Goal: Task Accomplishment & Management: Manage account settings

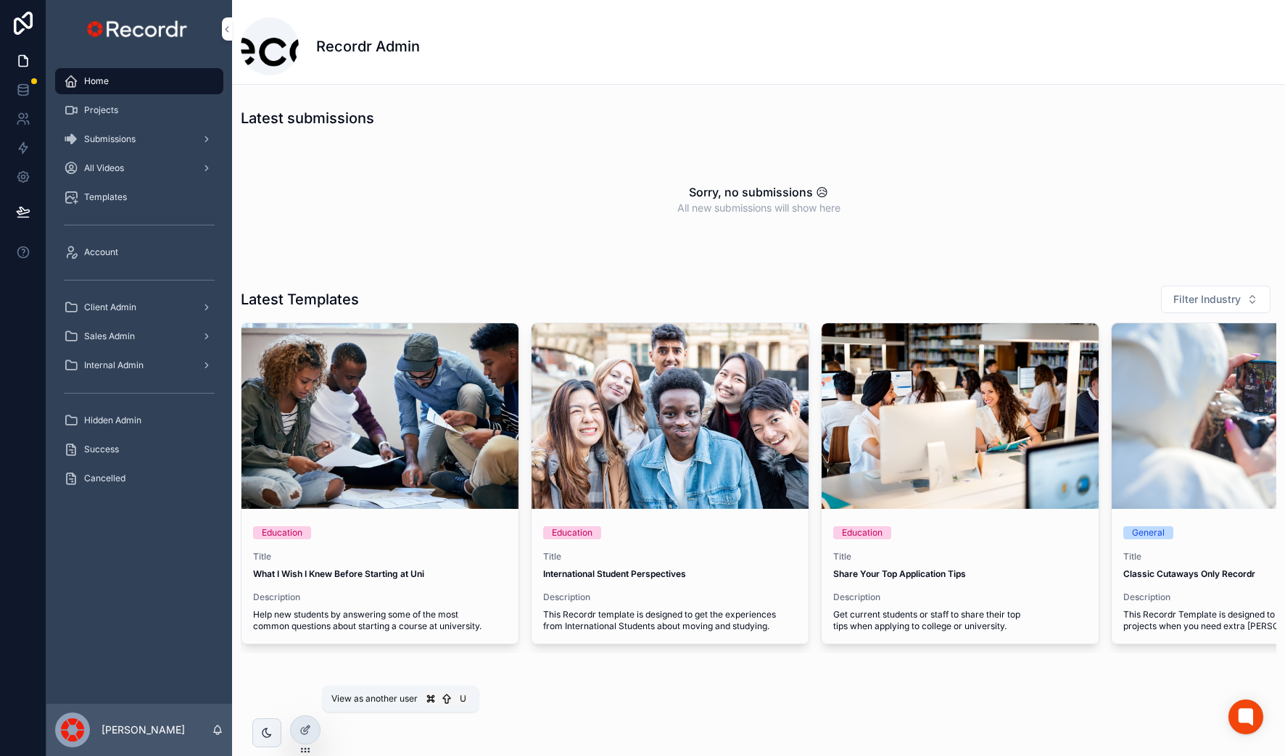
click at [0, 0] on icon at bounding box center [0, 0] width 0 height 0
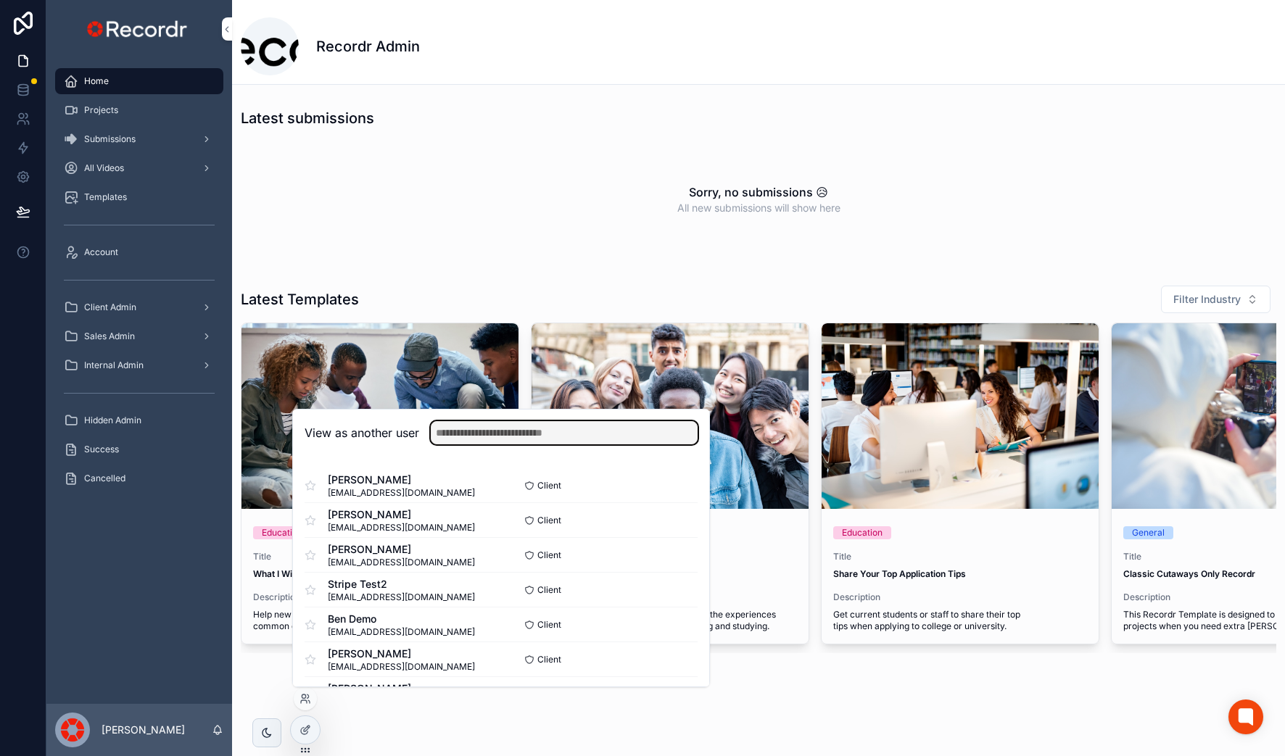
click at [543, 439] on input "text" at bounding box center [564, 432] width 267 height 23
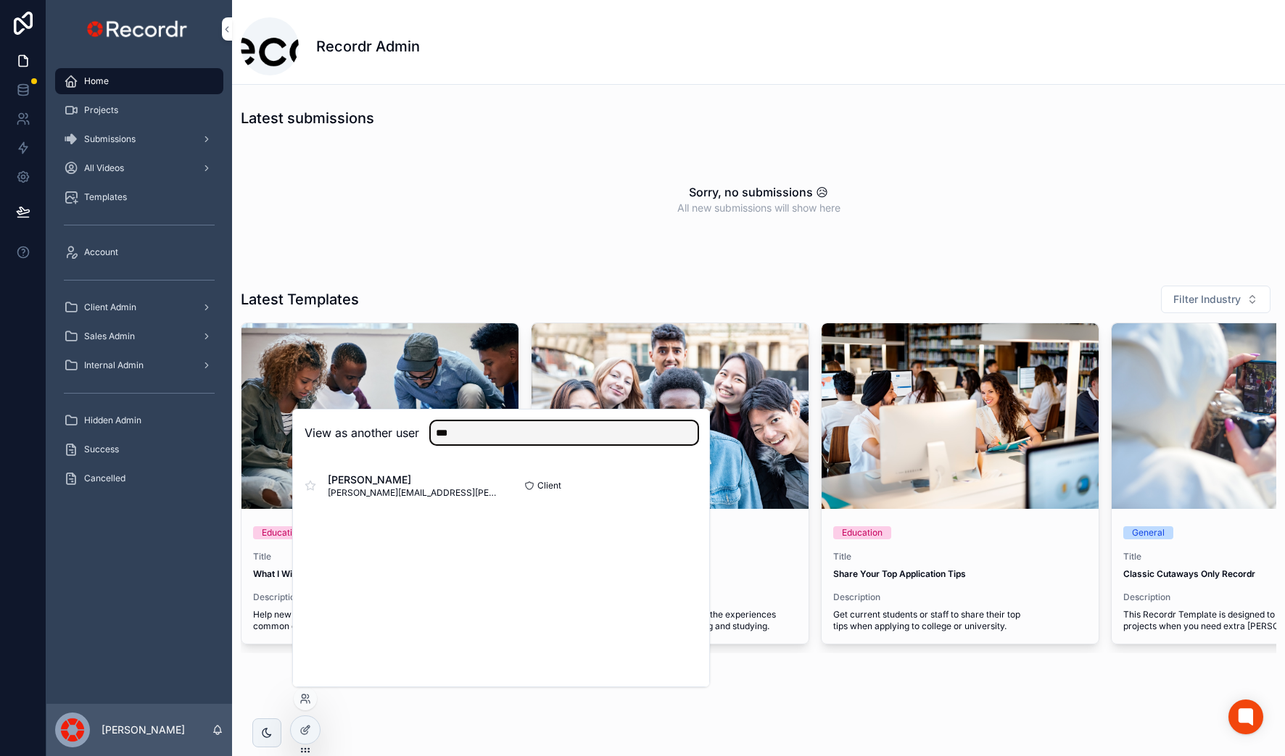
type input "***"
click at [0, 0] on button "Select" at bounding box center [0, 0] width 0 height 0
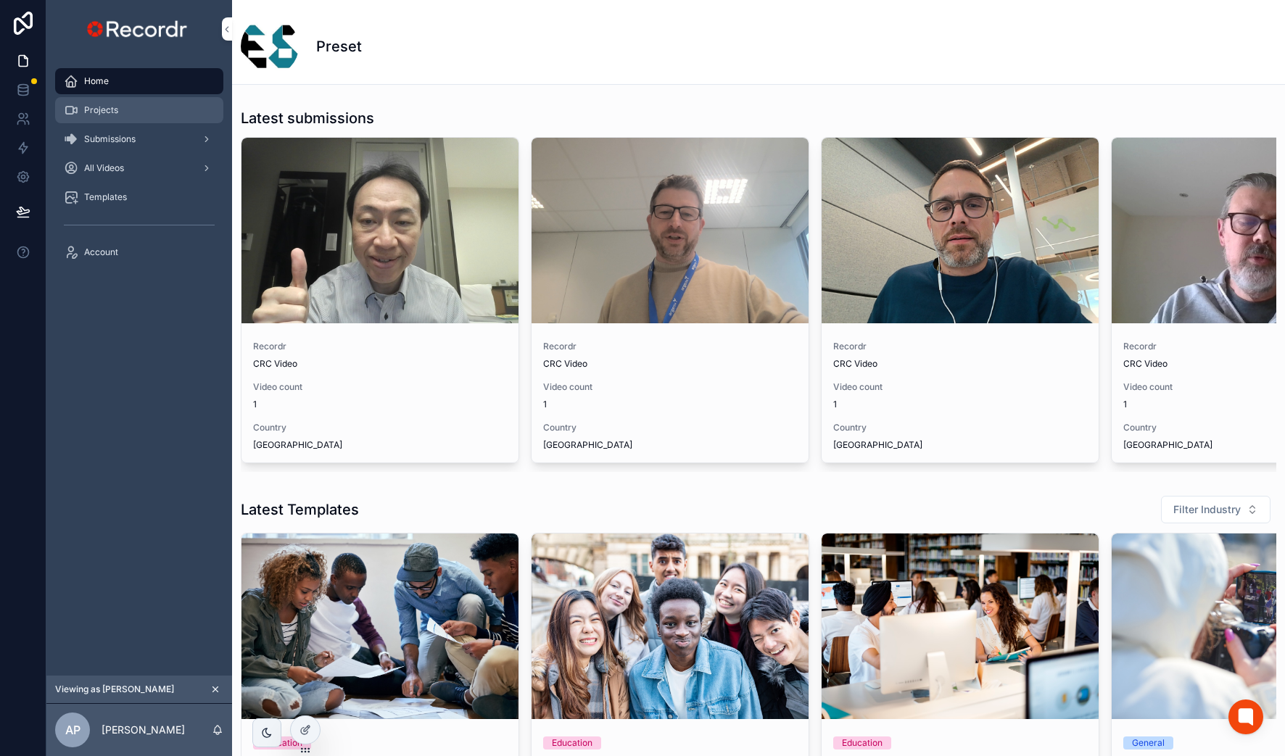
click at [126, 120] on div "Projects" at bounding box center [139, 110] width 151 height 23
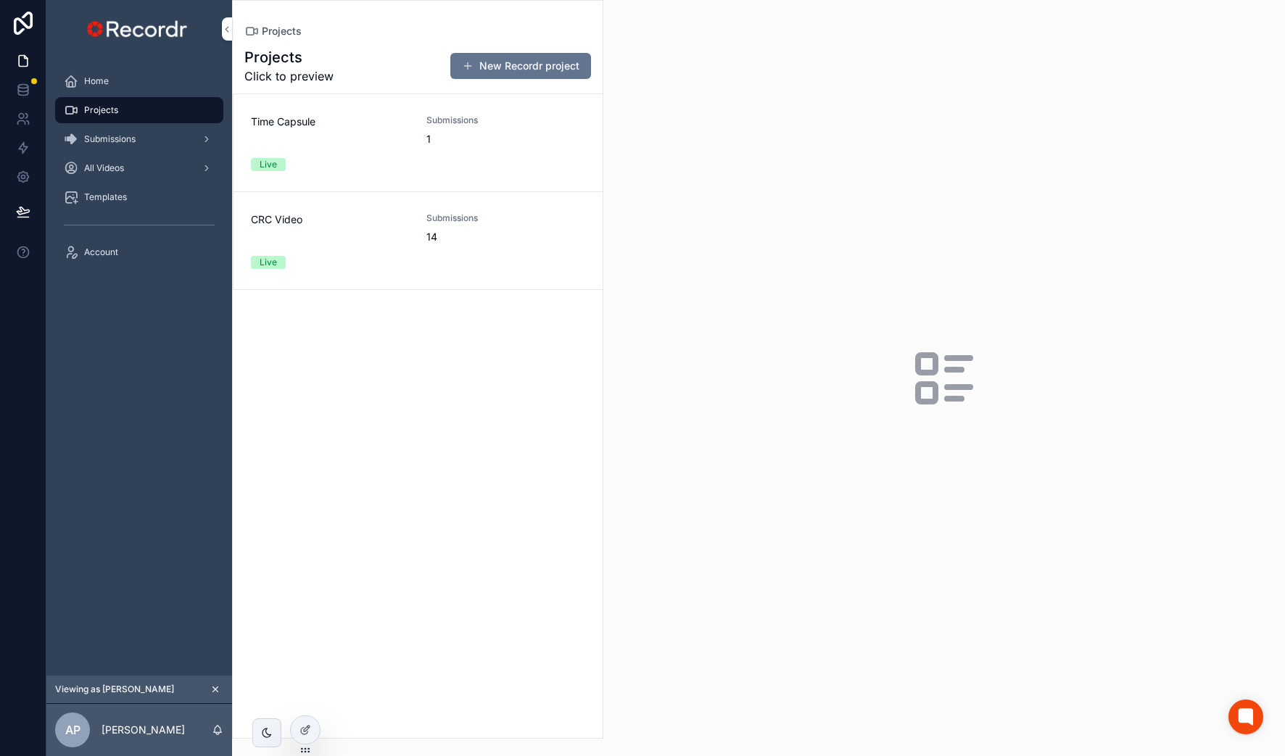
click at [333, 141] on div "Time Capsule" at bounding box center [330, 131] width 158 height 32
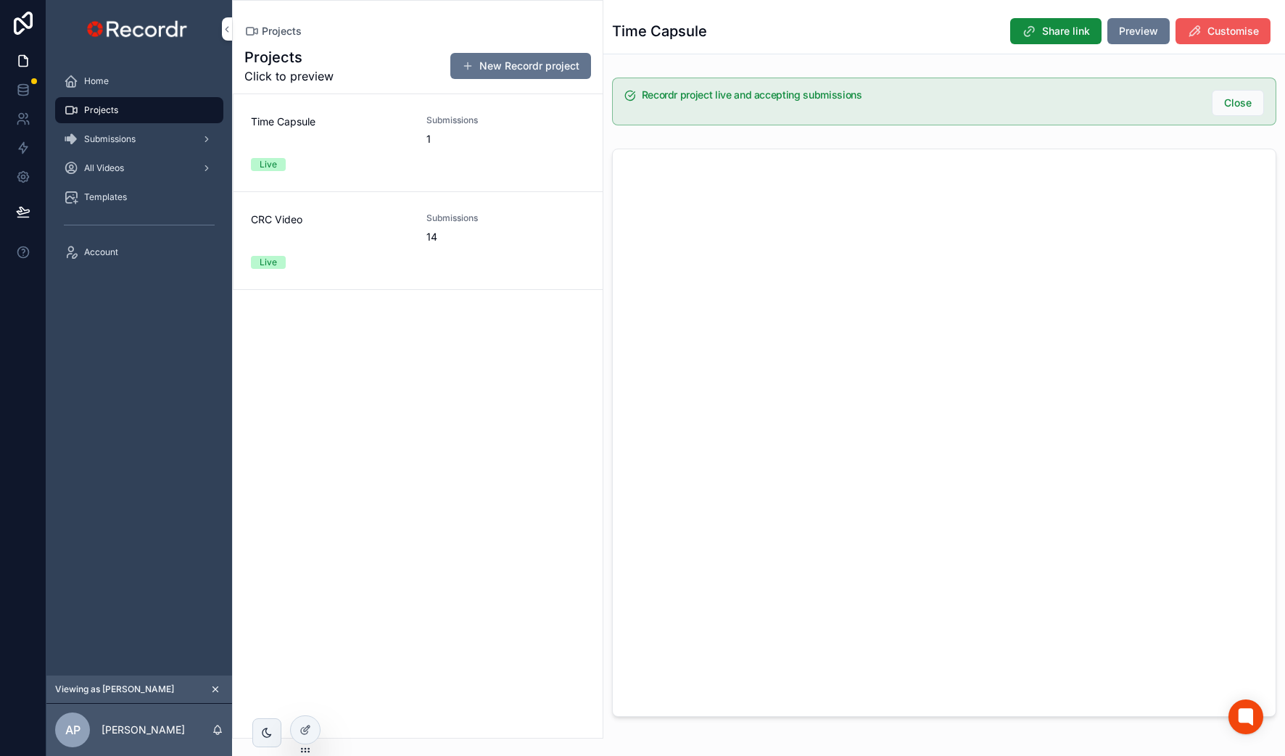
click at [1206, 25] on button "Customise" at bounding box center [1222, 31] width 95 height 26
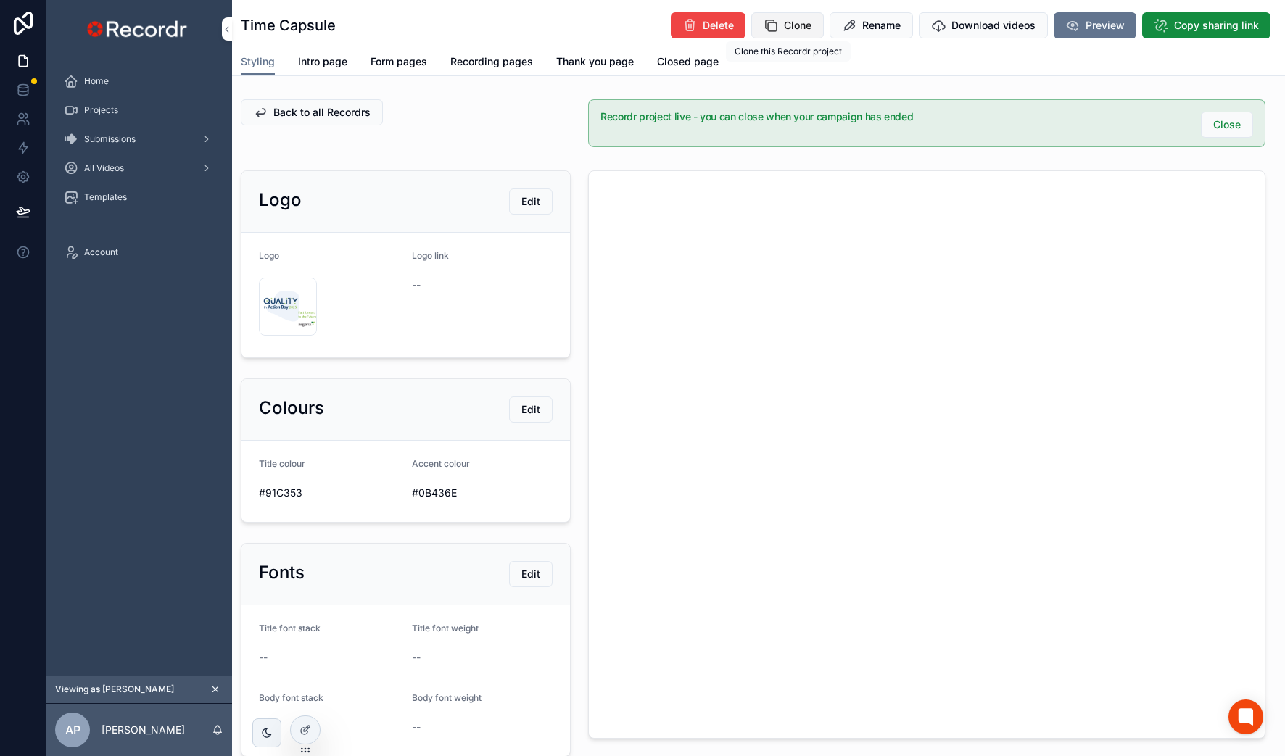
click at [799, 26] on span "Clone" at bounding box center [798, 25] width 28 height 14
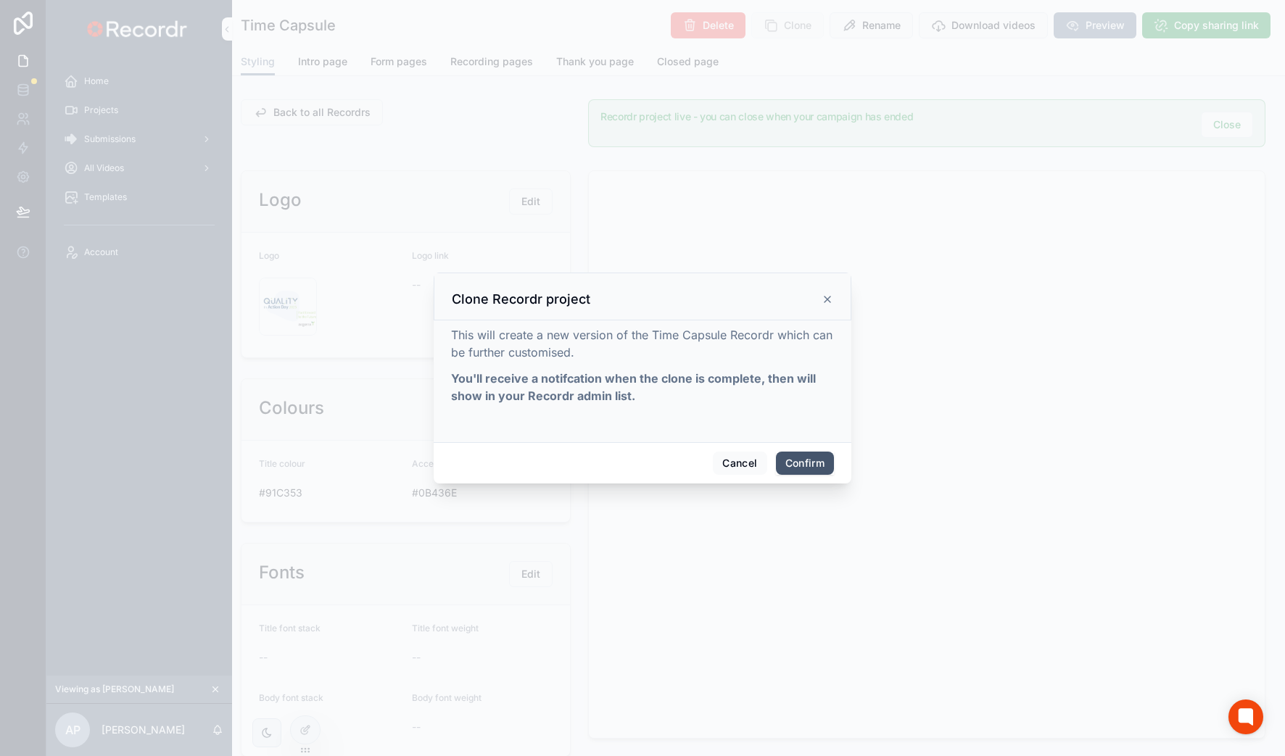
click at [807, 464] on button "Confirm" at bounding box center [805, 463] width 58 height 23
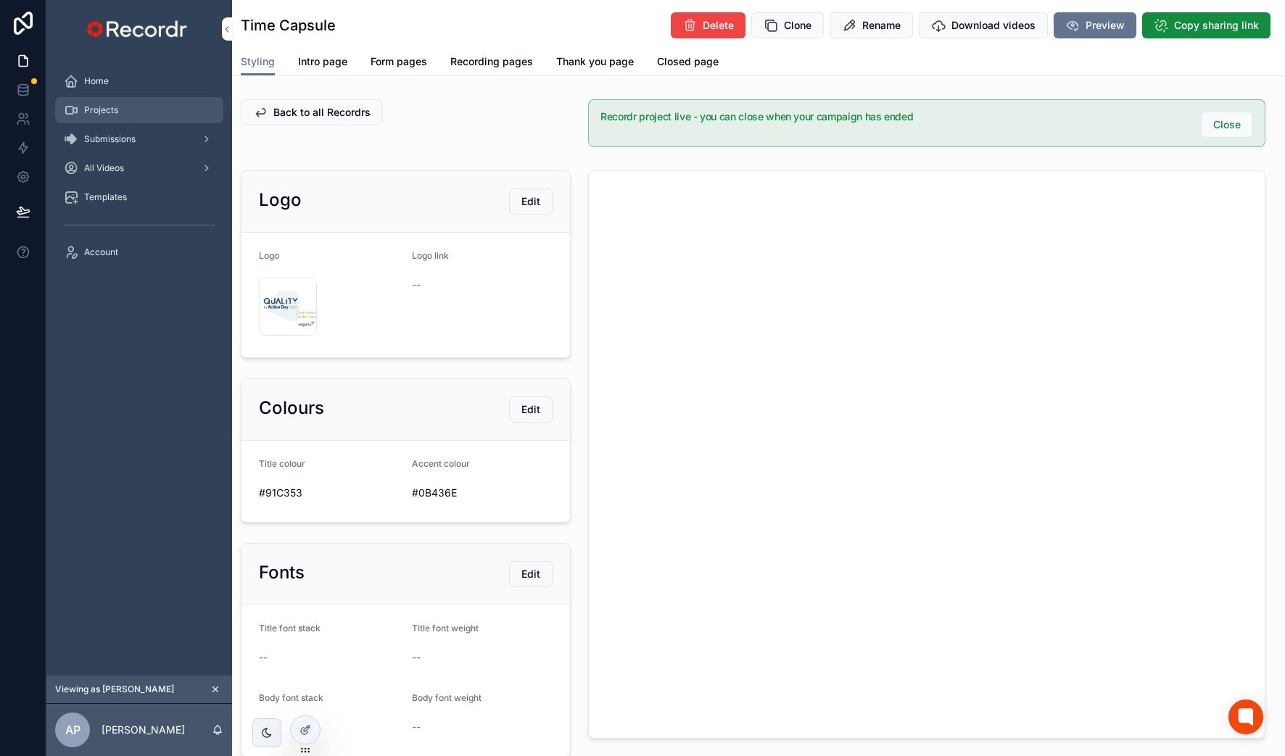
click at [117, 113] on span "Projects" at bounding box center [101, 110] width 34 height 12
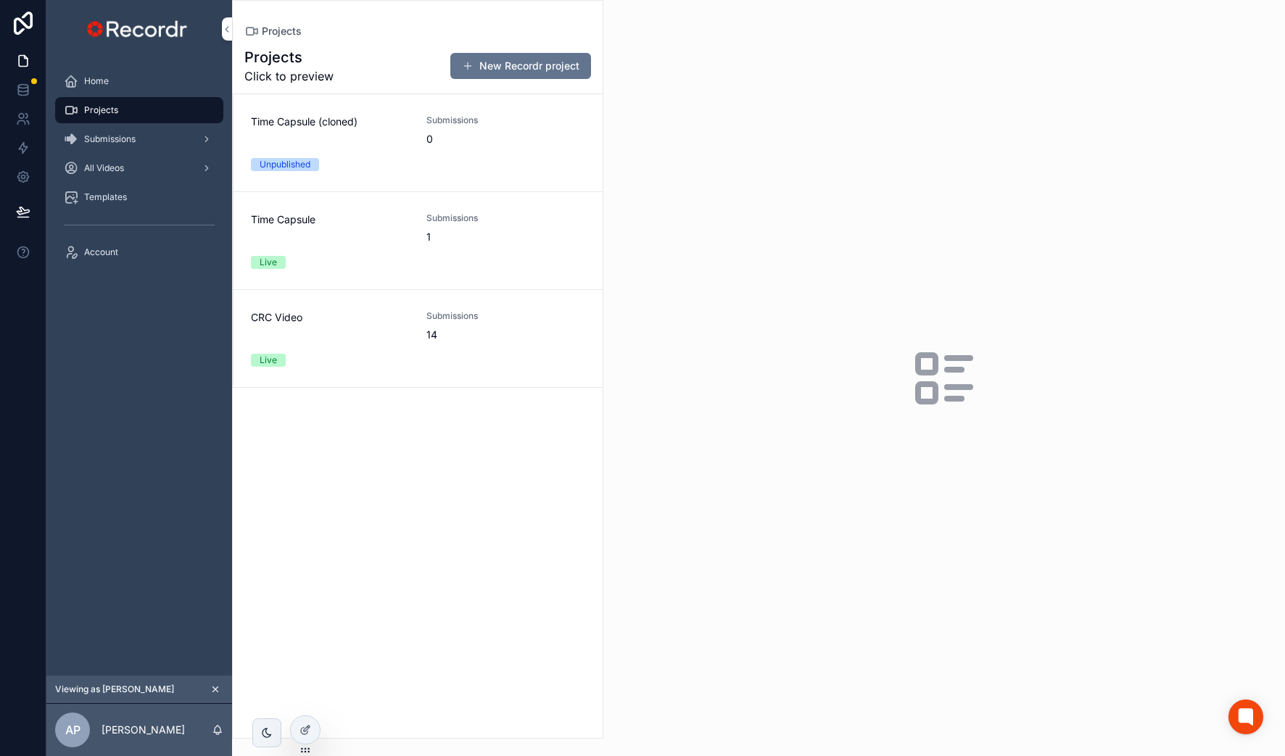
click at [349, 120] on span "Time Capsule (cloned)" at bounding box center [330, 122] width 158 height 14
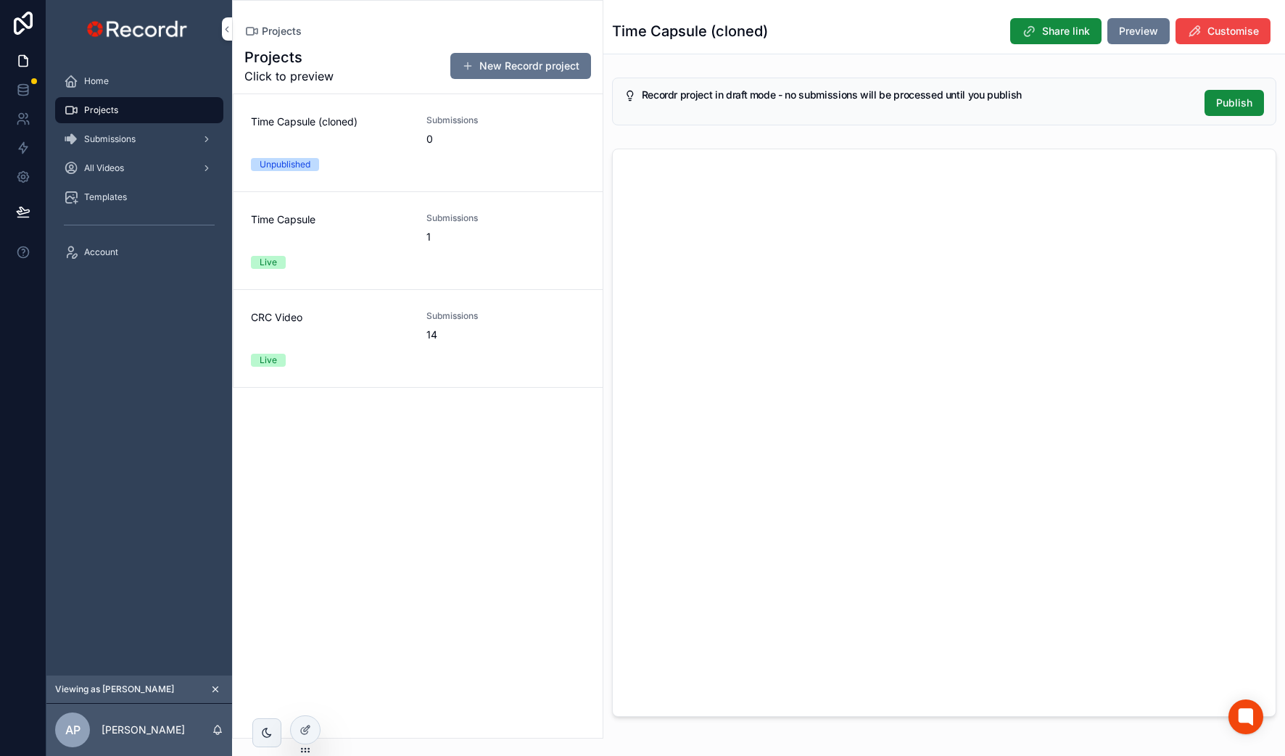
click at [358, 214] on span "Time Capsule" at bounding box center [330, 219] width 158 height 14
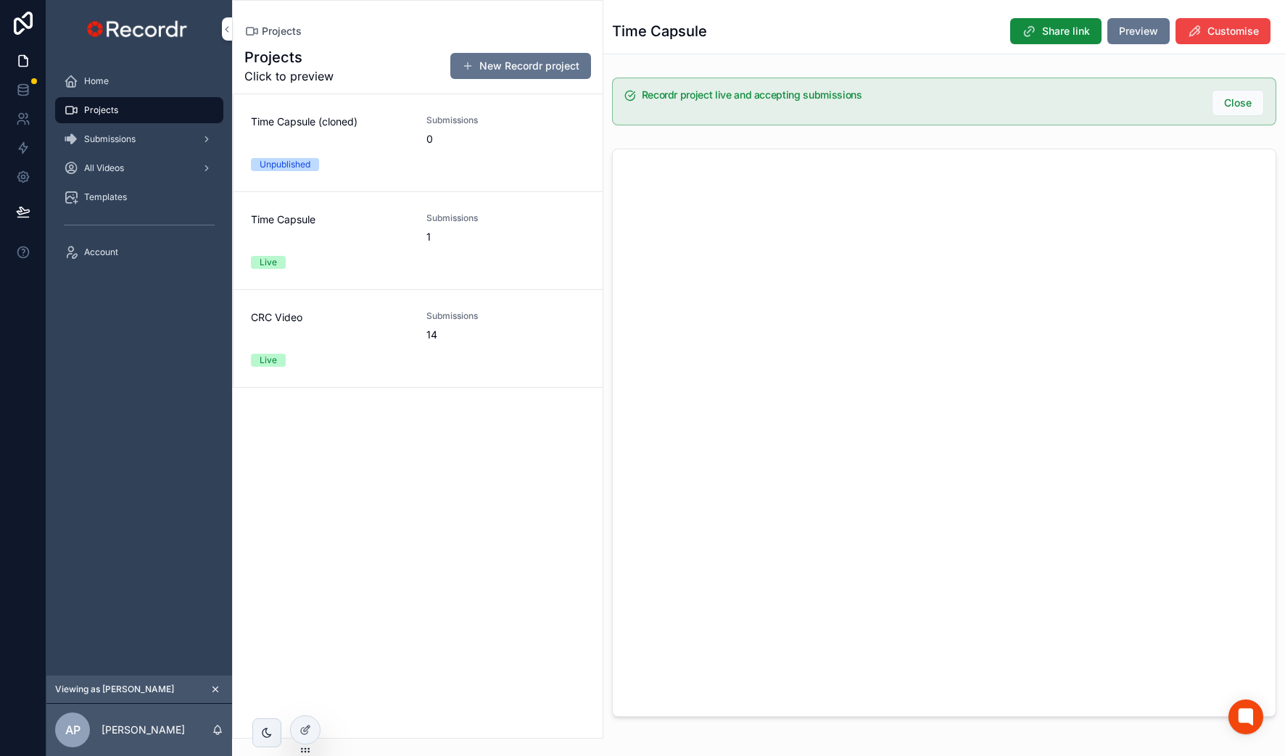
click at [399, 138] on div "Time Capsule (cloned)" at bounding box center [330, 131] width 158 height 32
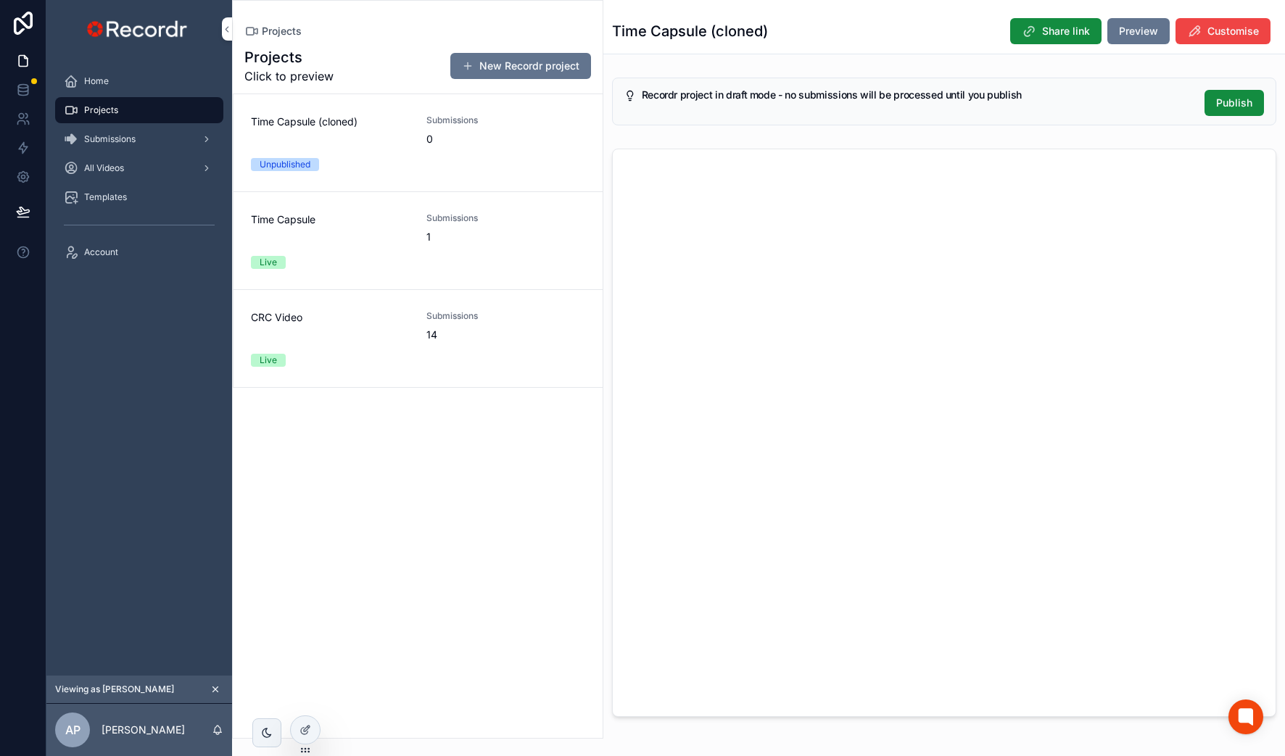
click at [400, 223] on span "Time Capsule" at bounding box center [330, 219] width 158 height 14
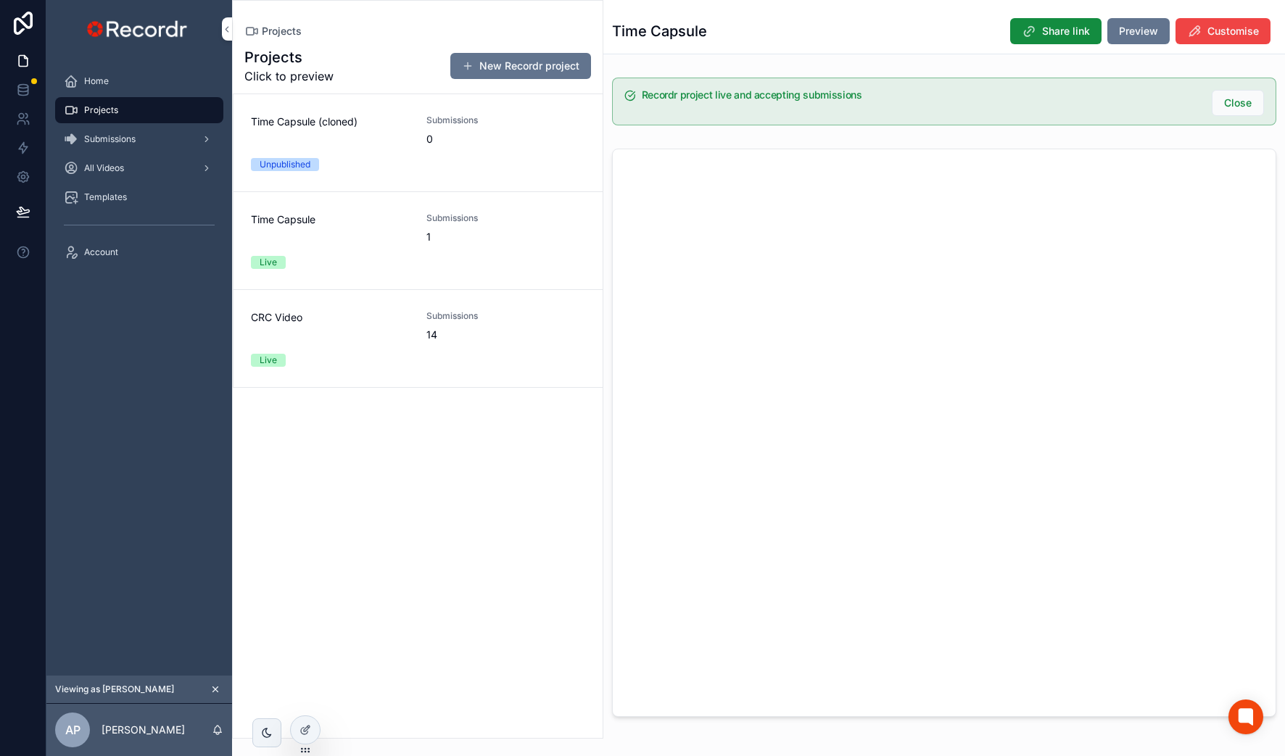
click at [442, 146] on div "0" at bounding box center [476, 139] width 100 height 14
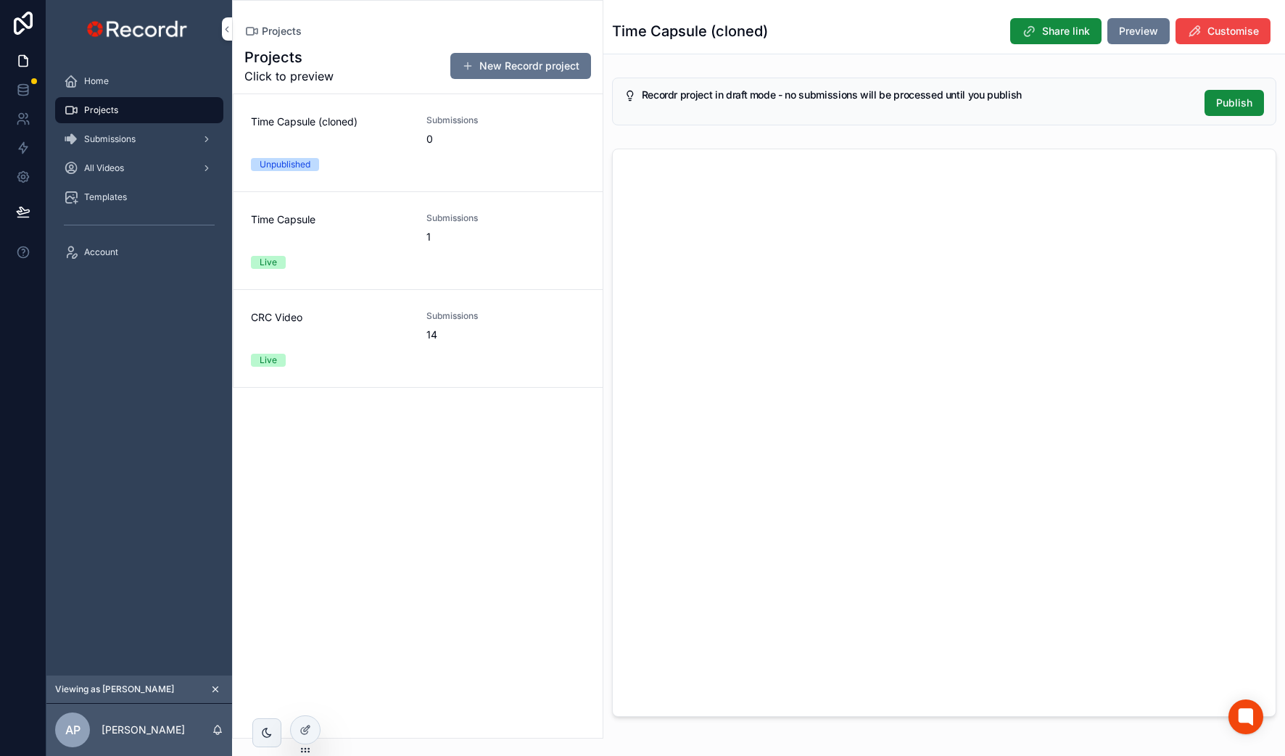
click at [417, 223] on div "Time Capsule Submissions 1 Live" at bounding box center [418, 240] width 334 height 57
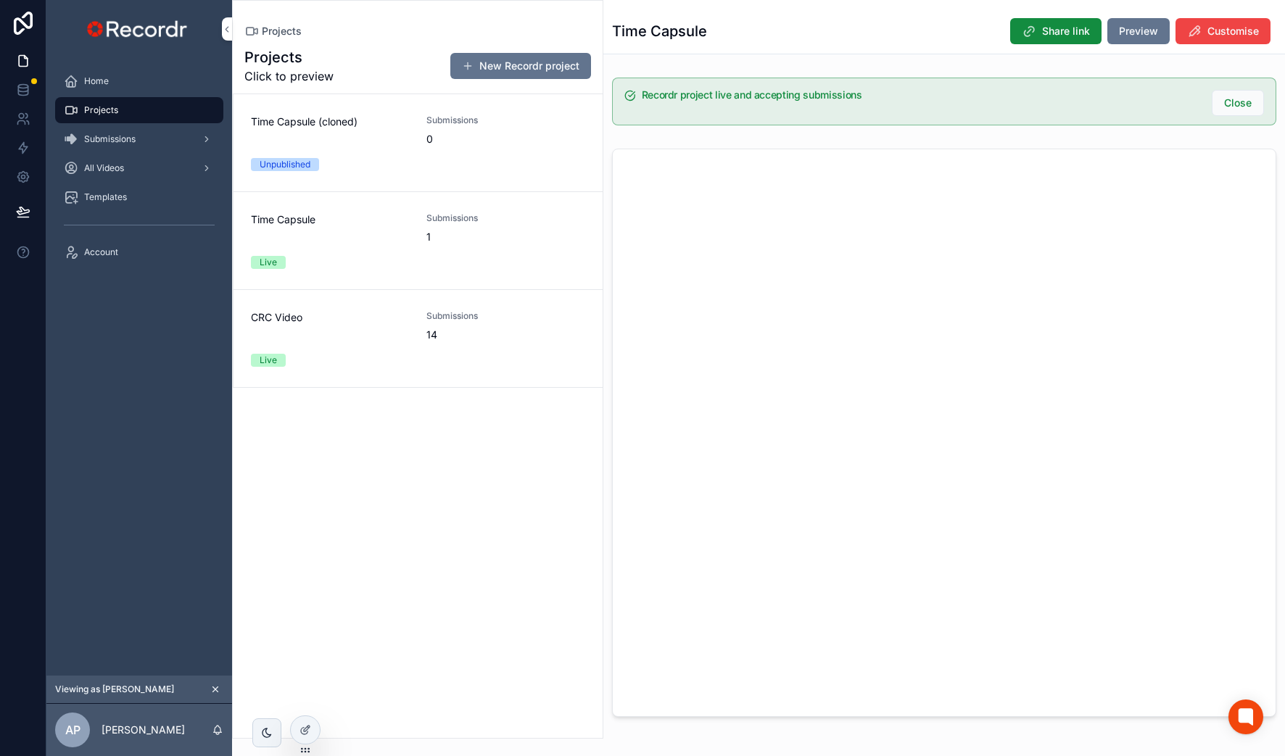
click at [397, 135] on div "Time Capsule (cloned)" at bounding box center [330, 131] width 158 height 32
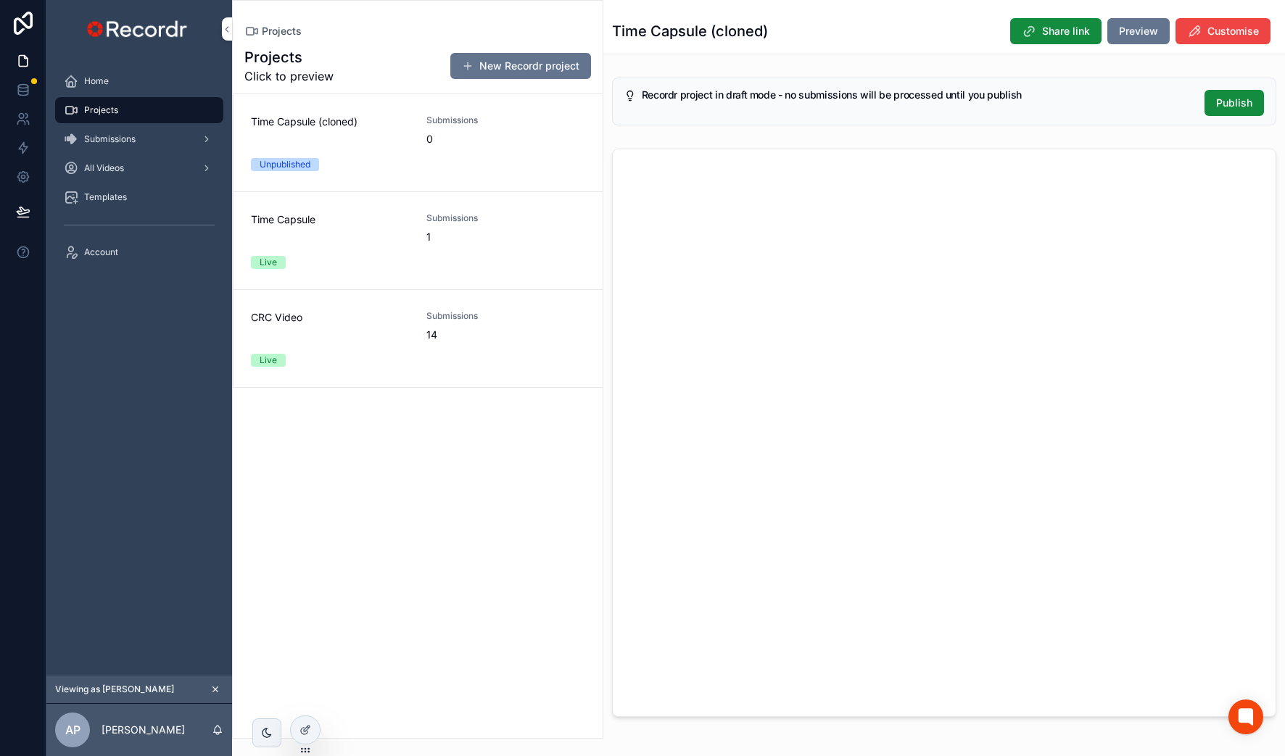
click at [393, 247] on div "Time Capsule Submissions 1 Live" at bounding box center [418, 240] width 334 height 57
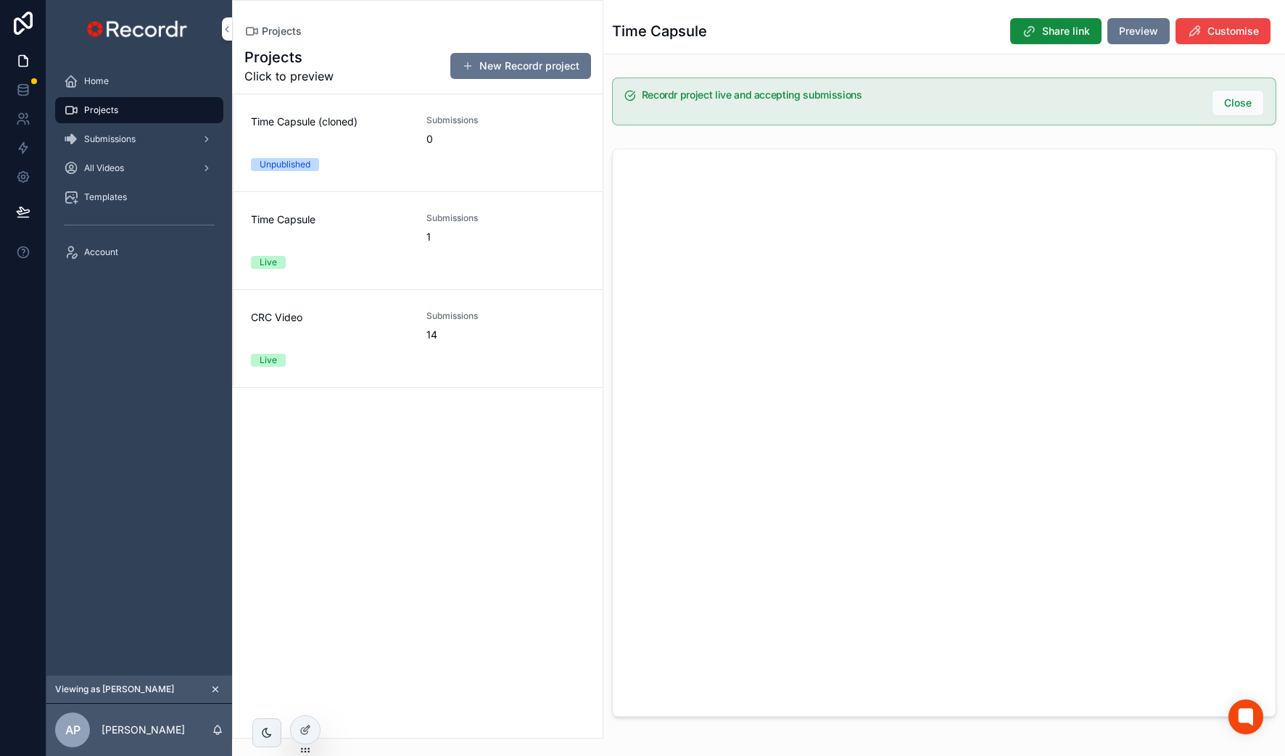
click at [383, 223] on span "Time Capsule" at bounding box center [330, 219] width 158 height 14
click at [422, 136] on div "Time Capsule (cloned) Submissions 0 Unpublished" at bounding box center [418, 143] width 334 height 57
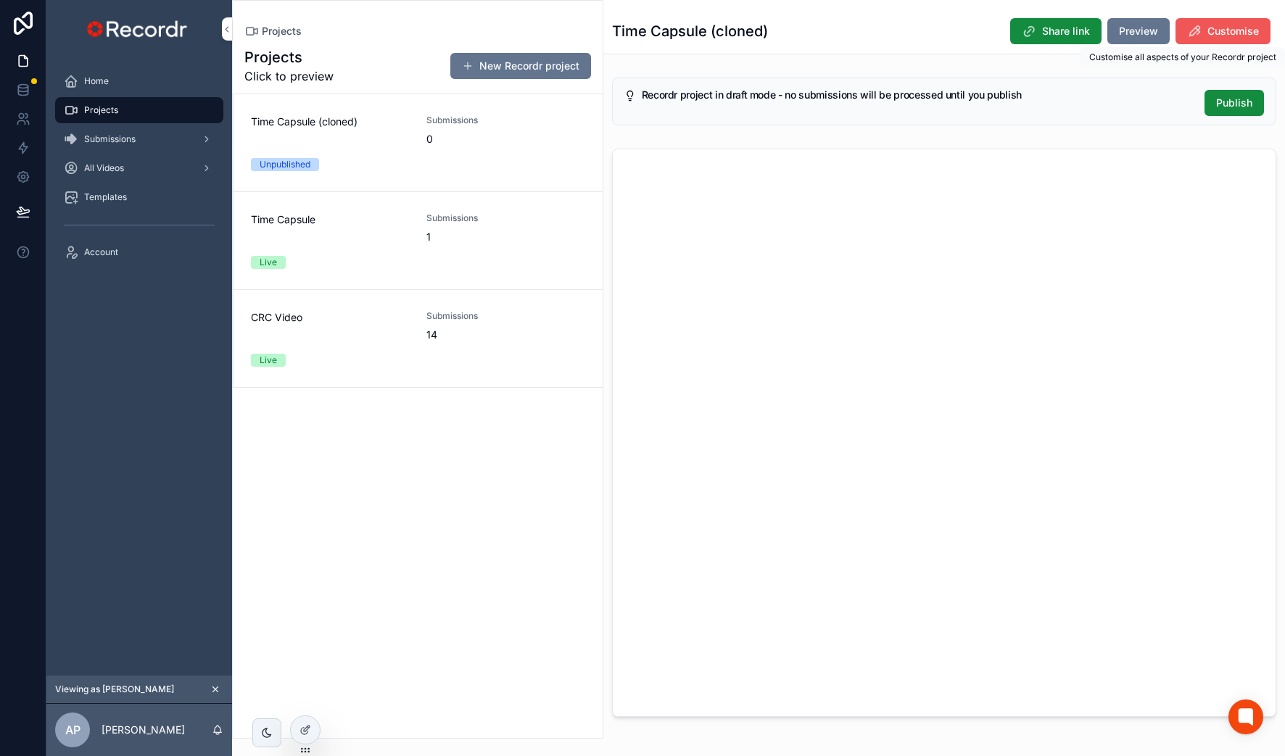
click at [1204, 42] on button "Customise" at bounding box center [1222, 31] width 95 height 26
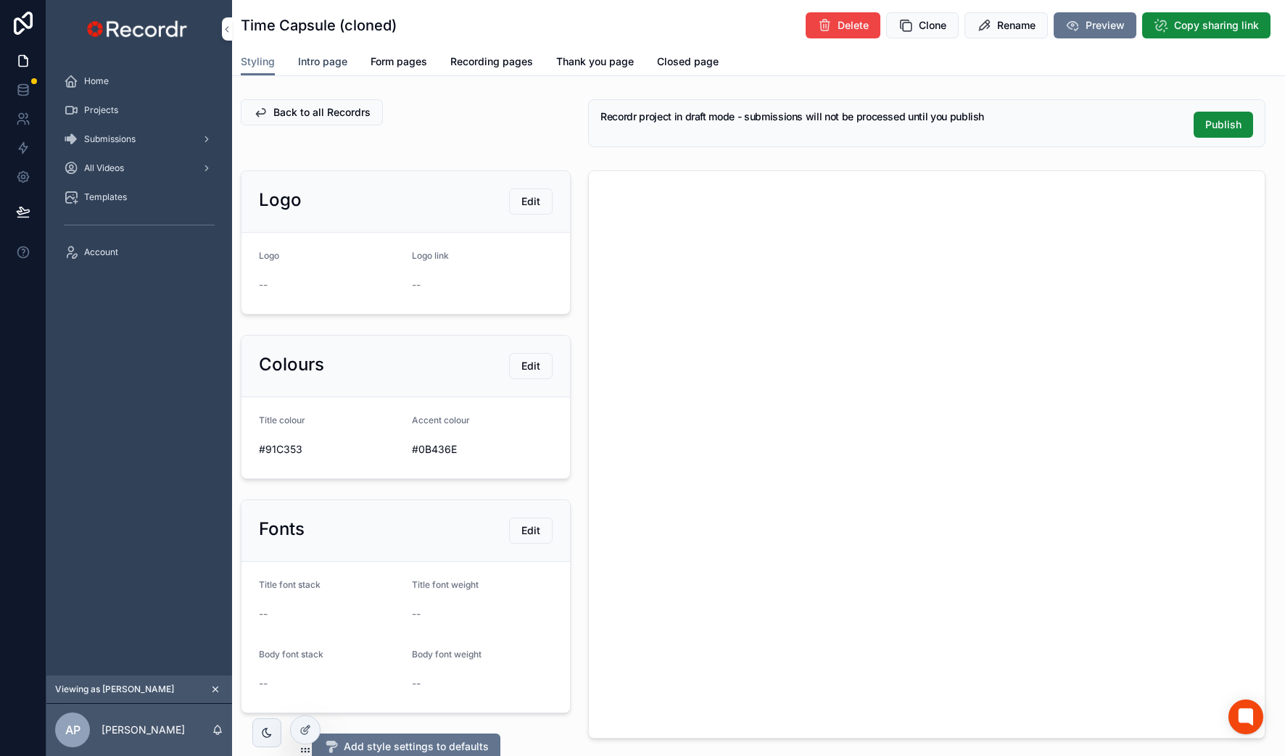
click at [336, 62] on span "Intro page" at bounding box center [322, 61] width 49 height 14
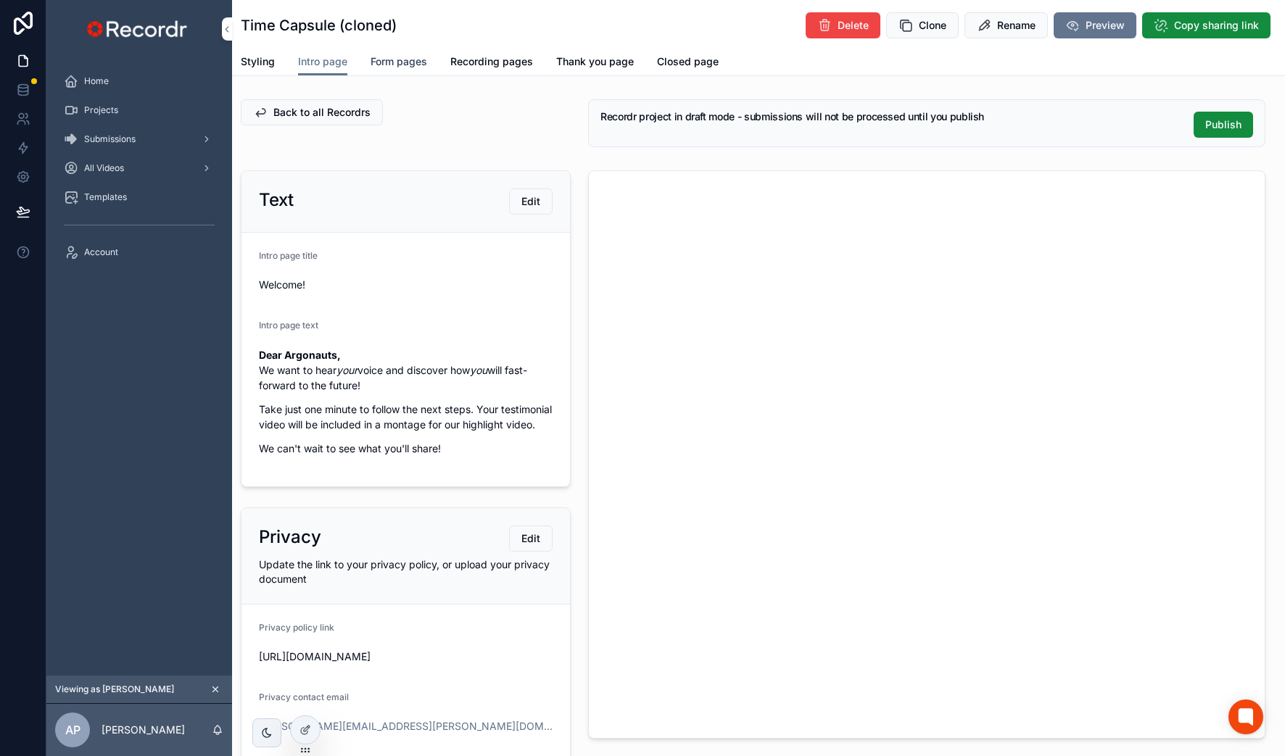
click at [410, 62] on span "Form pages" at bounding box center [398, 61] width 57 height 14
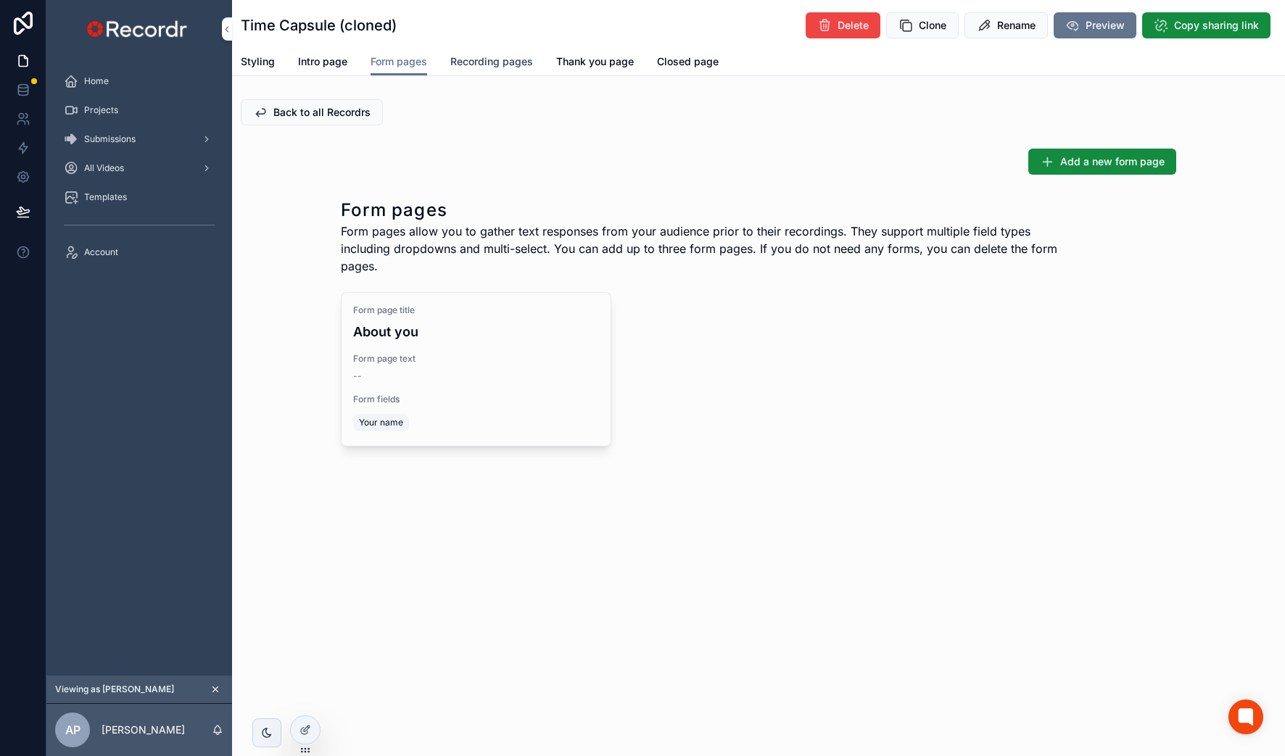
click at [473, 67] on span "Recording pages" at bounding box center [491, 61] width 83 height 14
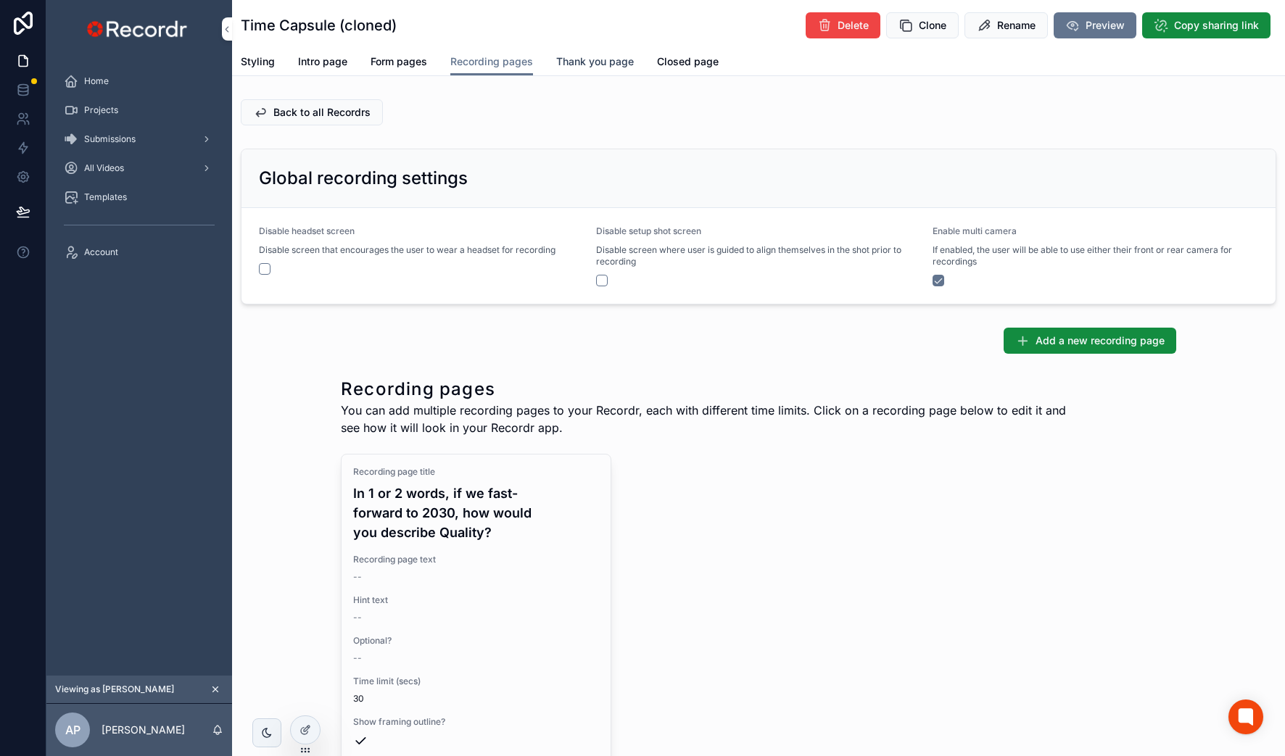
click at [582, 64] on span "Thank you page" at bounding box center [595, 61] width 78 height 14
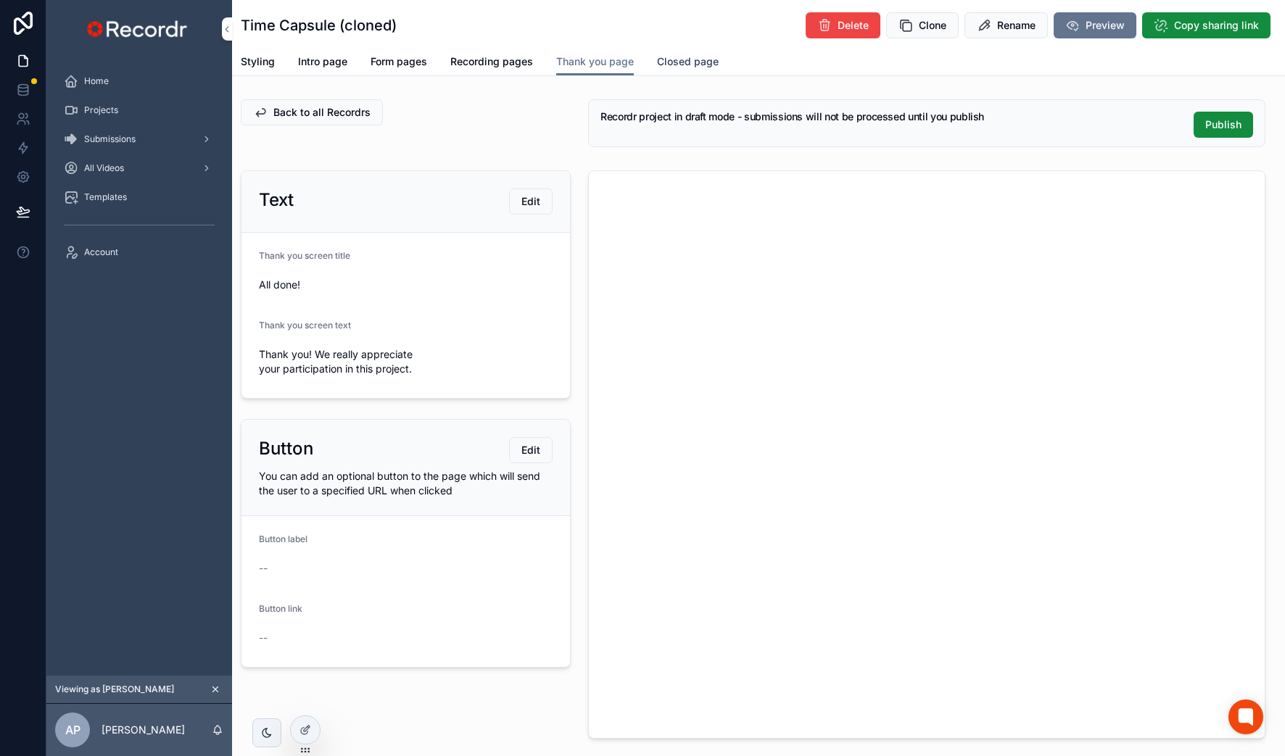
click at [686, 62] on span "Closed page" at bounding box center [688, 61] width 62 height 14
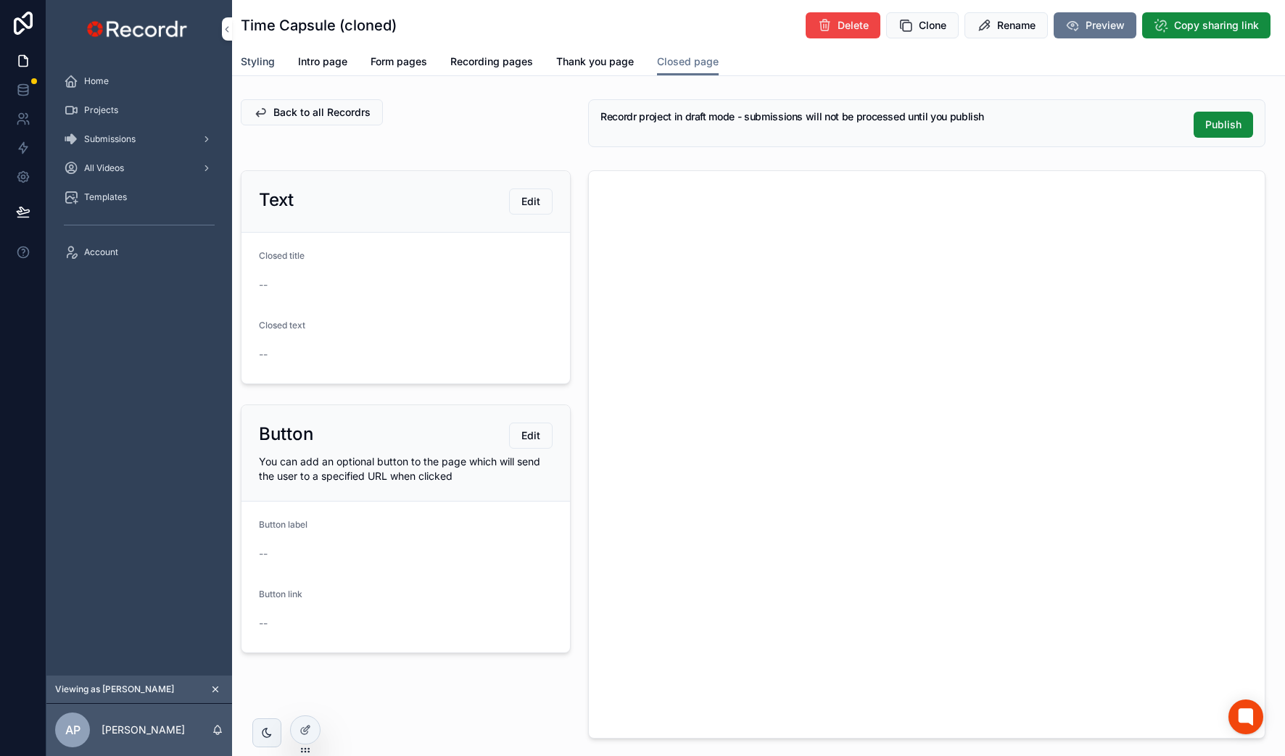
click at [269, 63] on span "Styling" at bounding box center [258, 61] width 34 height 14
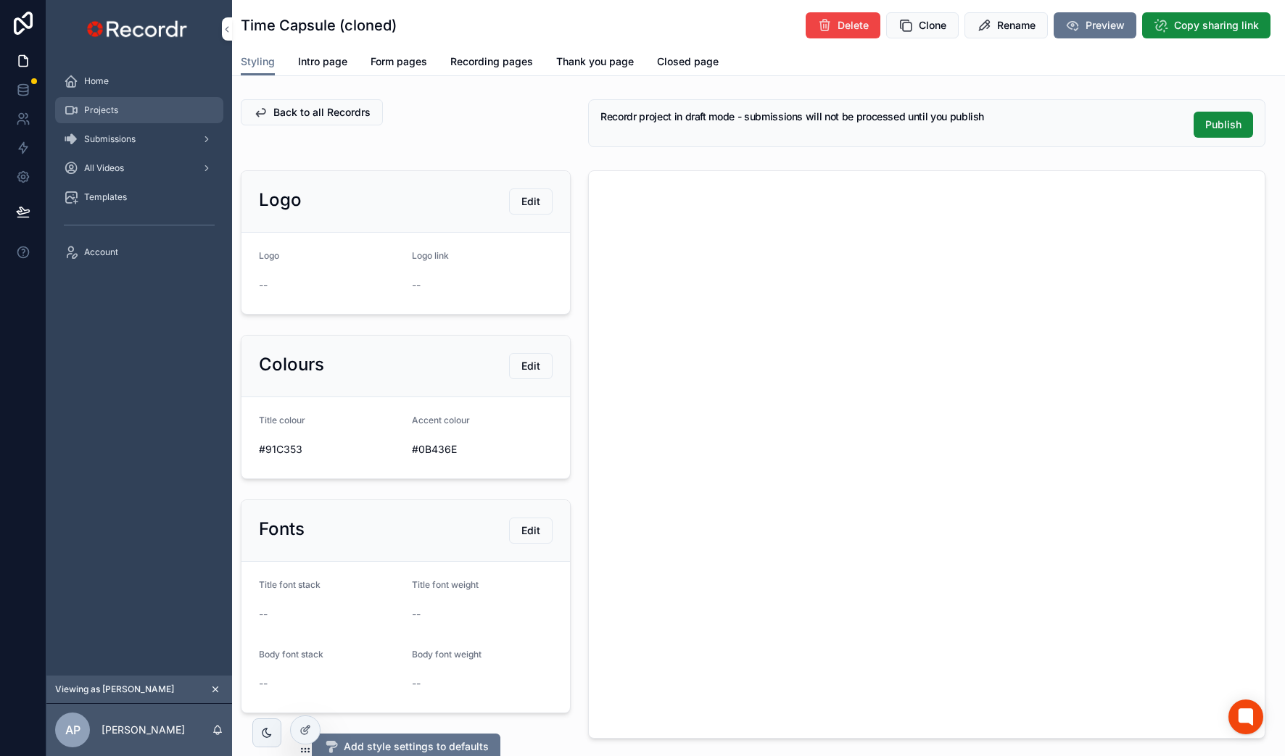
click at [140, 108] on div "Projects" at bounding box center [139, 110] width 151 height 23
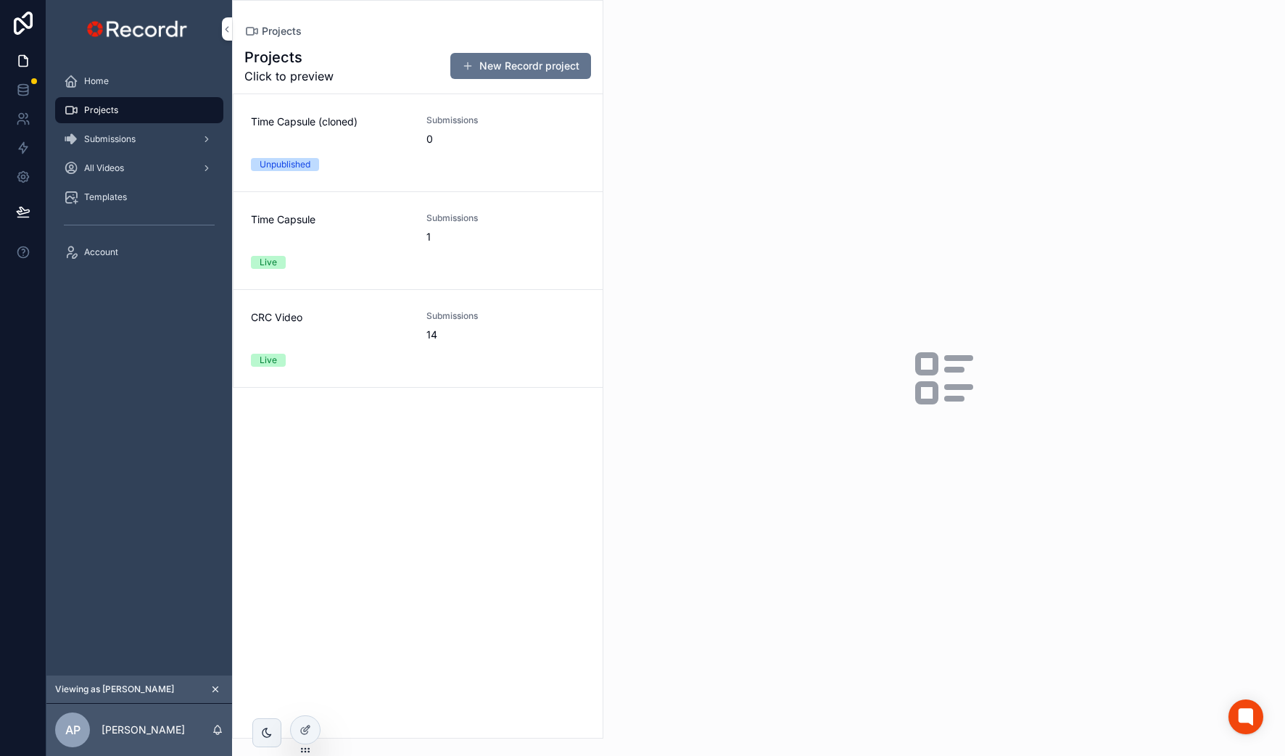
click at [352, 239] on div "Time Capsule" at bounding box center [330, 228] width 158 height 32
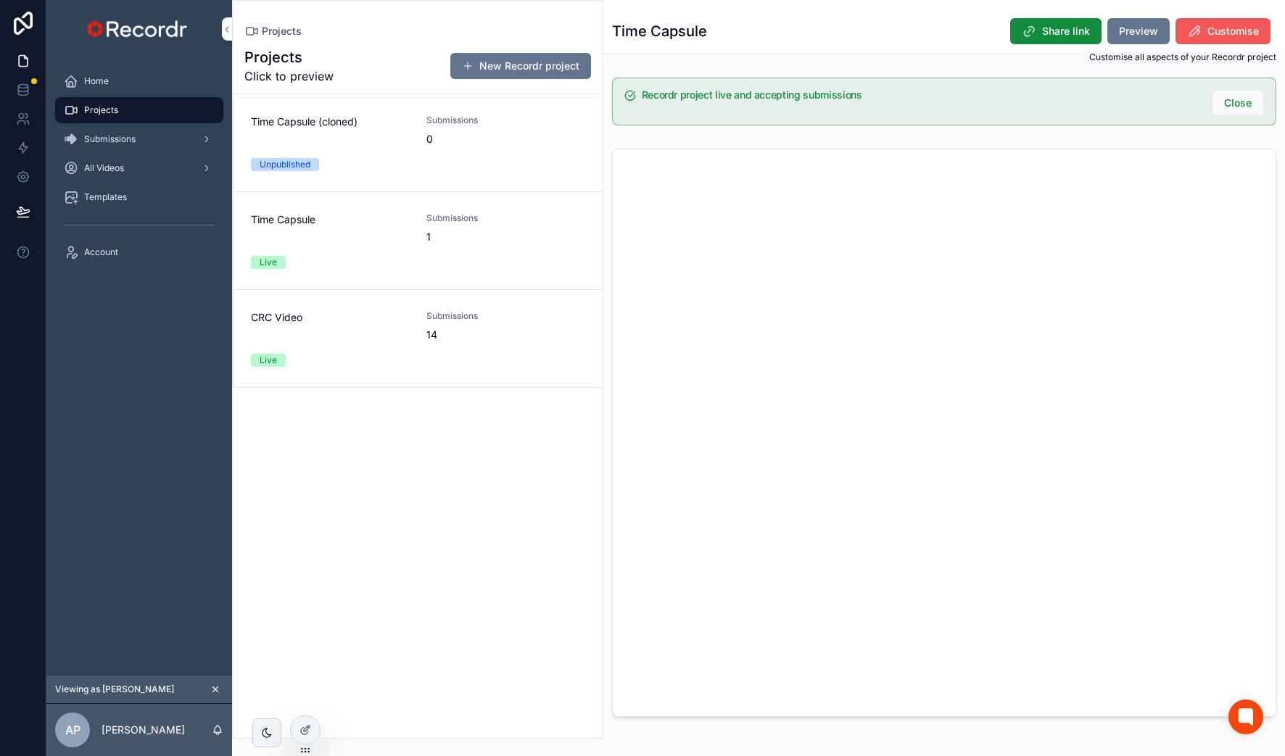
click at [1218, 26] on span "Customise" at bounding box center [1232, 31] width 51 height 14
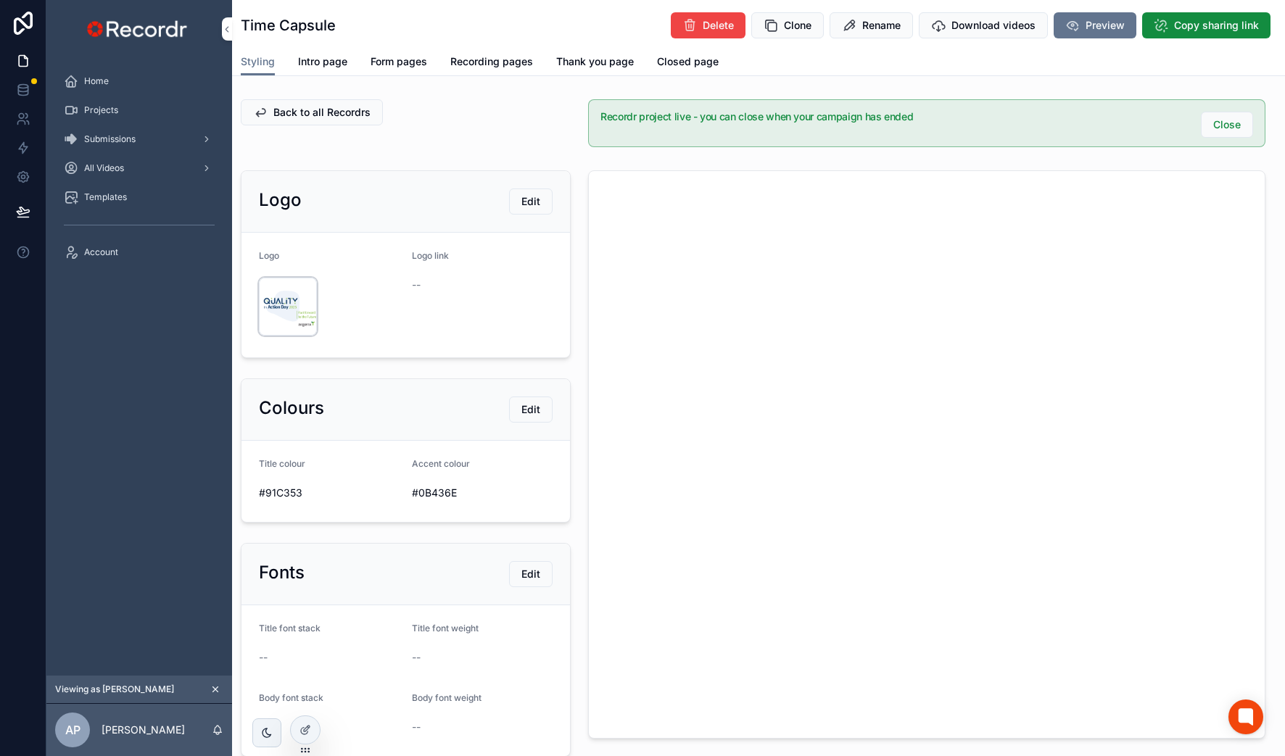
click at [0, 0] on icon "scrollable content" at bounding box center [0, 0] width 0 height 0
click at [120, 122] on link "Projects" at bounding box center [139, 110] width 168 height 26
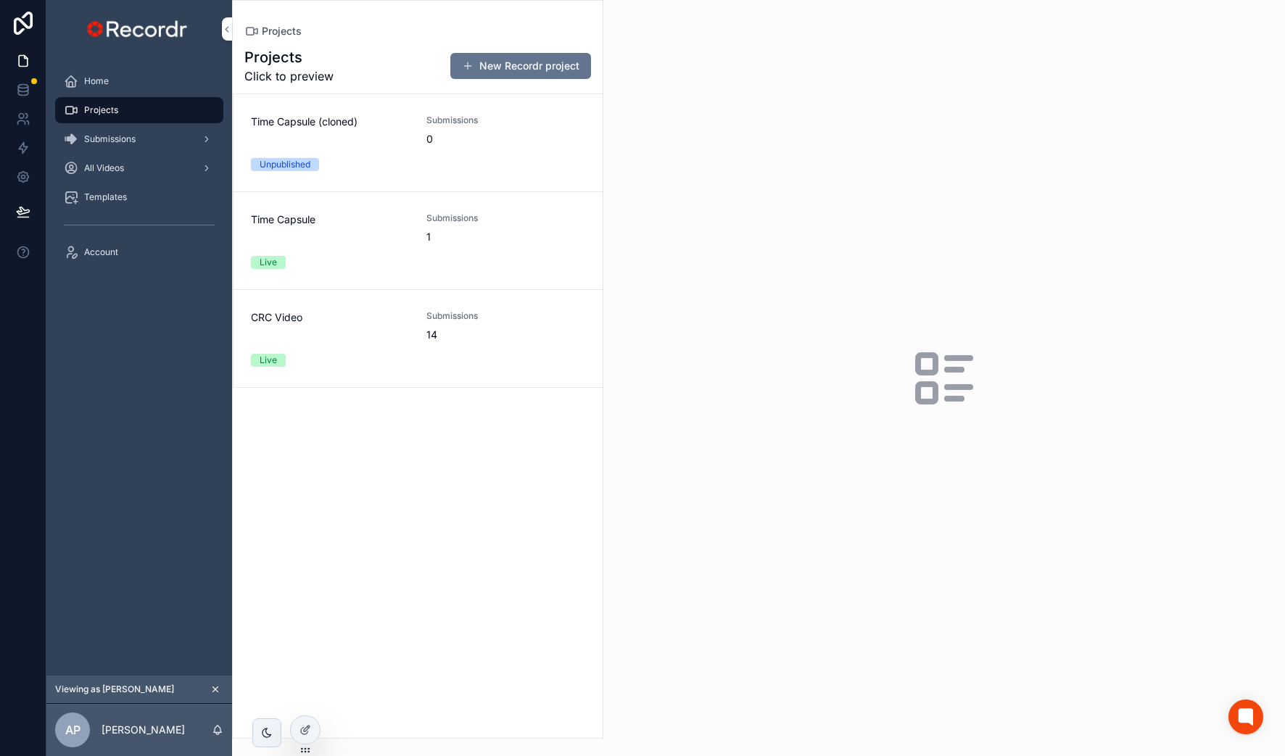
click at [350, 117] on span "Time Capsule (cloned)" at bounding box center [330, 122] width 158 height 14
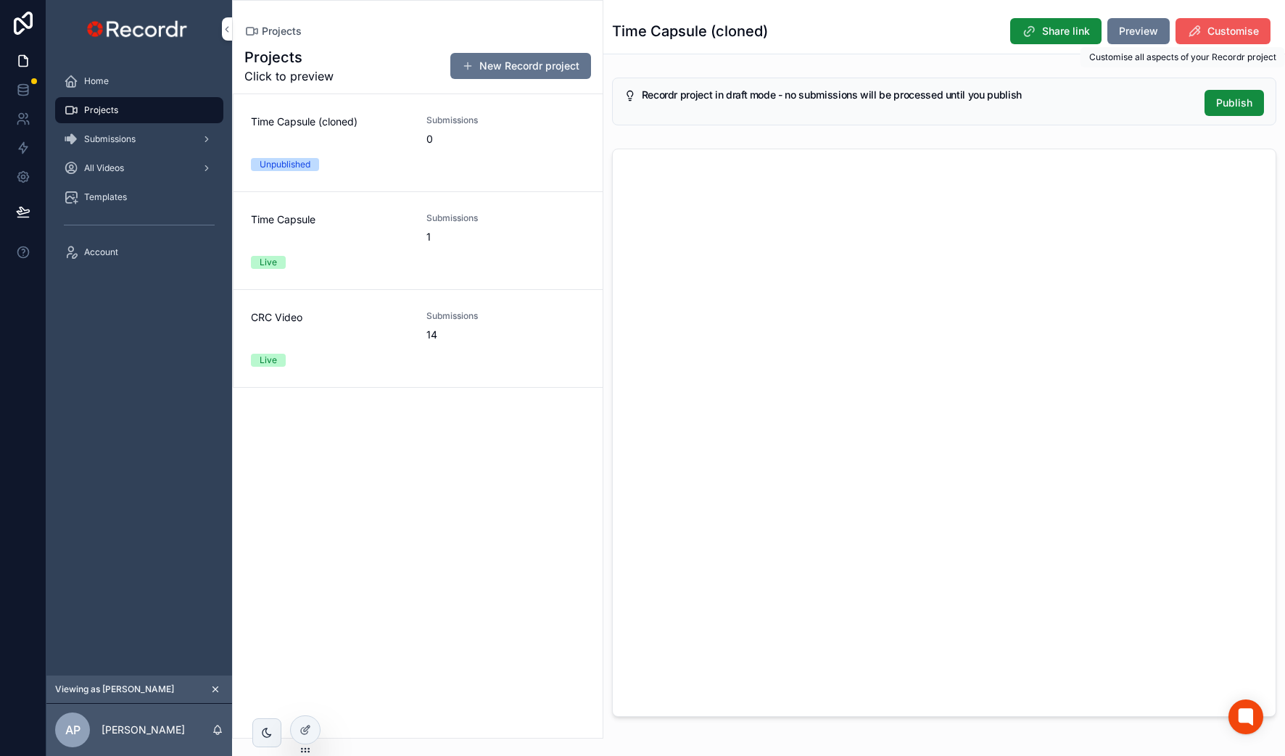
click at [1218, 28] on span "Customise" at bounding box center [1232, 31] width 51 height 14
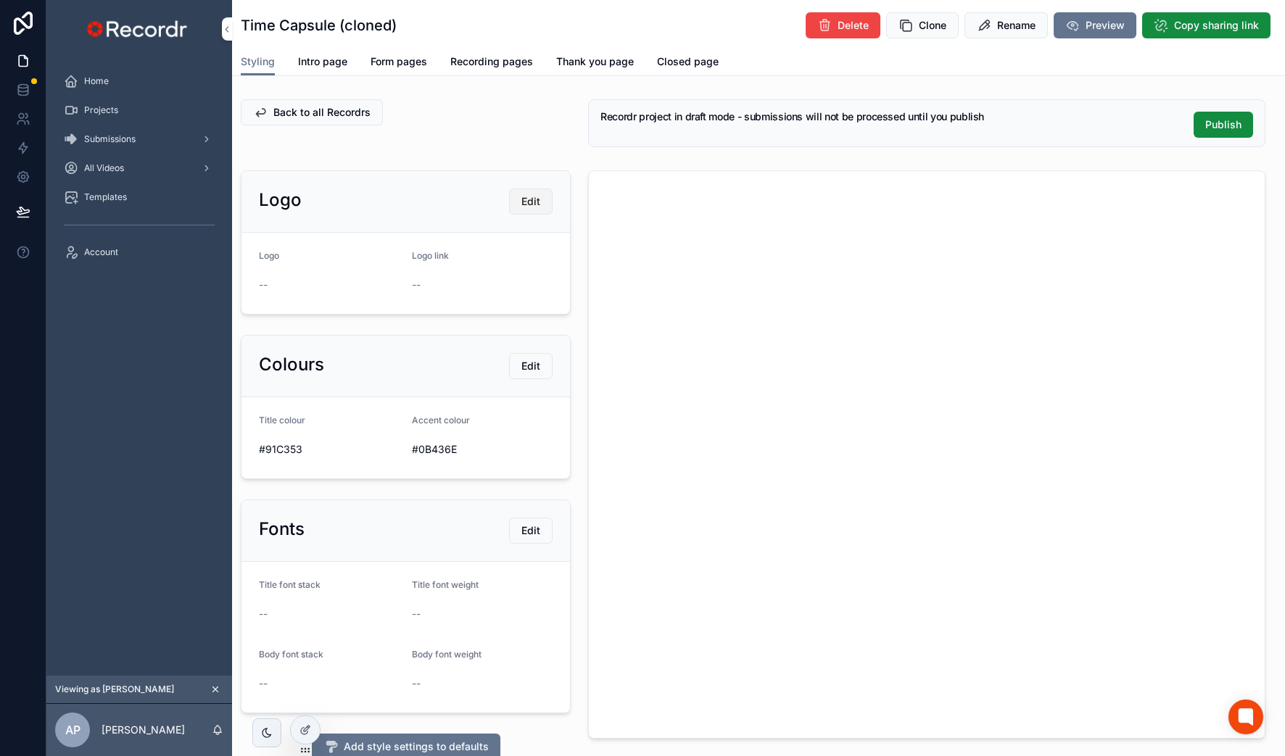
click at [533, 207] on span "Edit" at bounding box center [530, 201] width 19 height 14
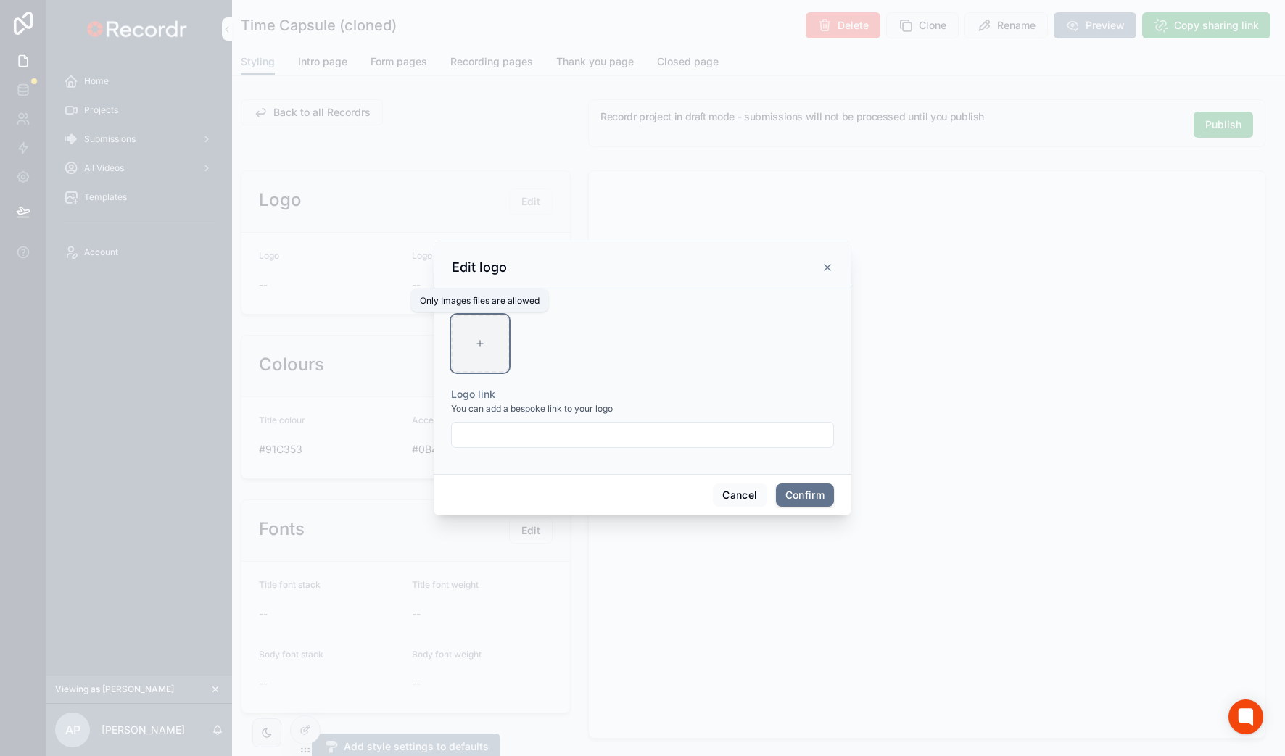
click at [495, 333] on div at bounding box center [480, 344] width 58 height 58
type input "**********"
click at [808, 492] on button "Confirm" at bounding box center [805, 495] width 58 height 23
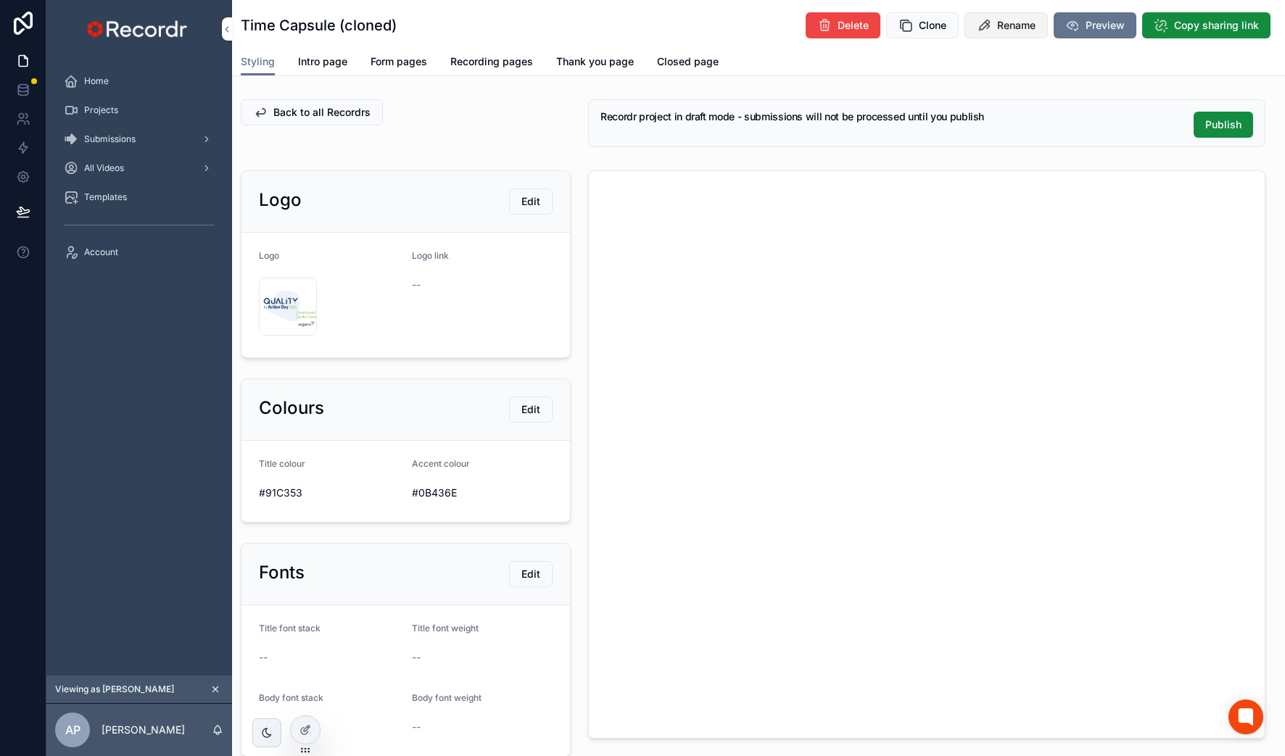
click at [1008, 20] on span "Rename" at bounding box center [1016, 25] width 38 height 14
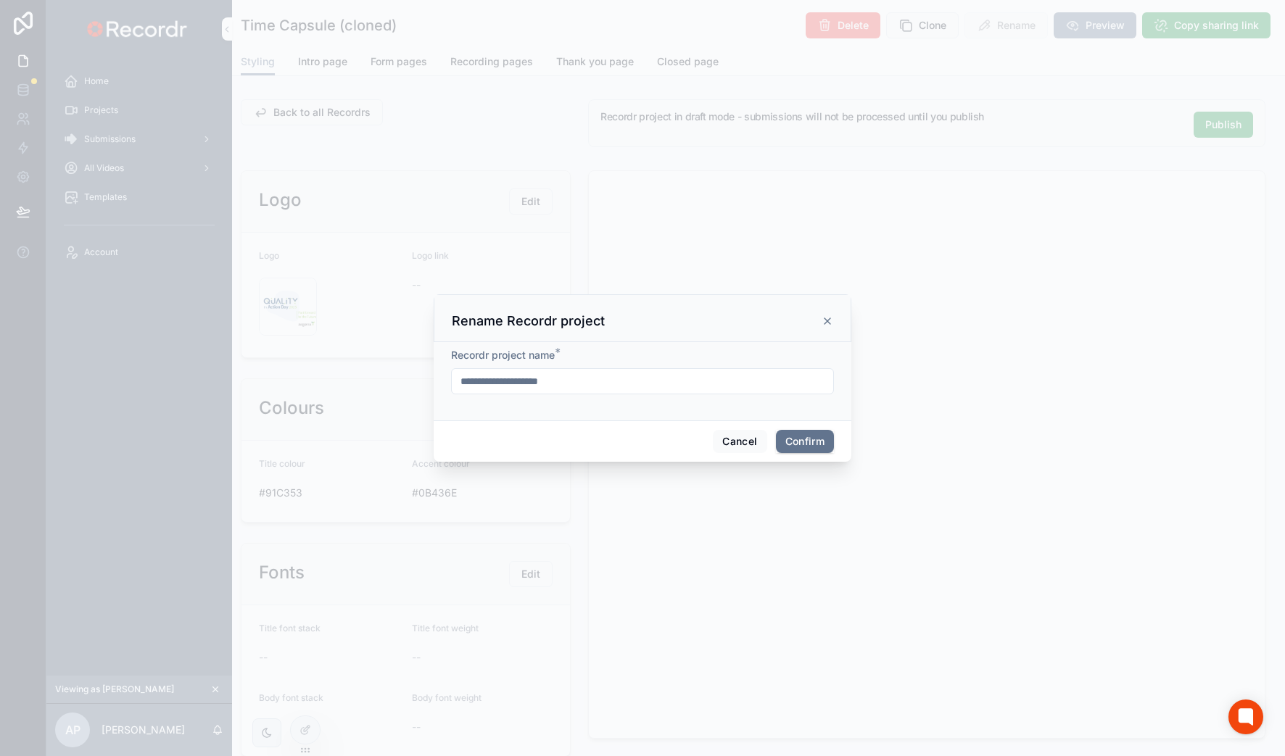
drag, startPoint x: 530, startPoint y: 381, endPoint x: 651, endPoint y: 381, distance: 121.1
click at [651, 381] on input "**********" at bounding box center [642, 381] width 381 height 20
type input "**********"
click at [818, 432] on button "Confirm" at bounding box center [805, 441] width 58 height 23
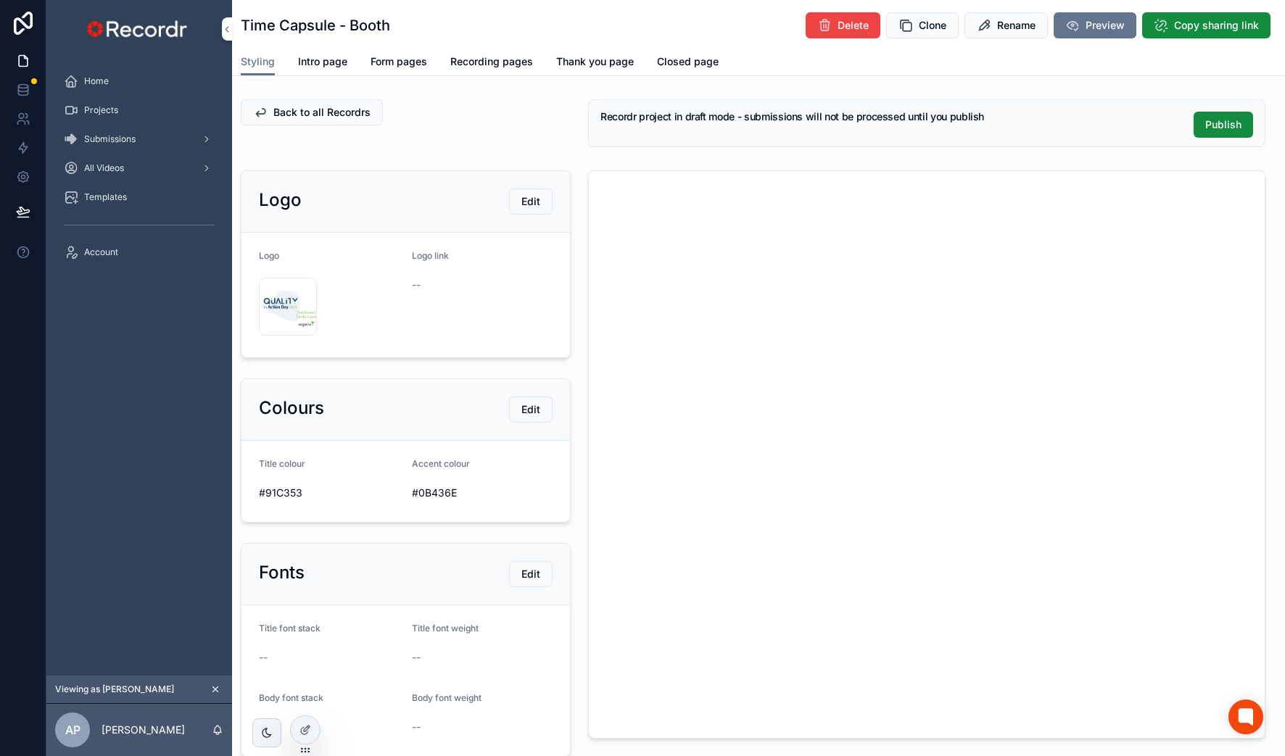
click at [217, 689] on icon "scrollable content" at bounding box center [215, 689] width 10 height 10
click at [803, 58] on span "Internal admin" at bounding box center [790, 61] width 69 height 14
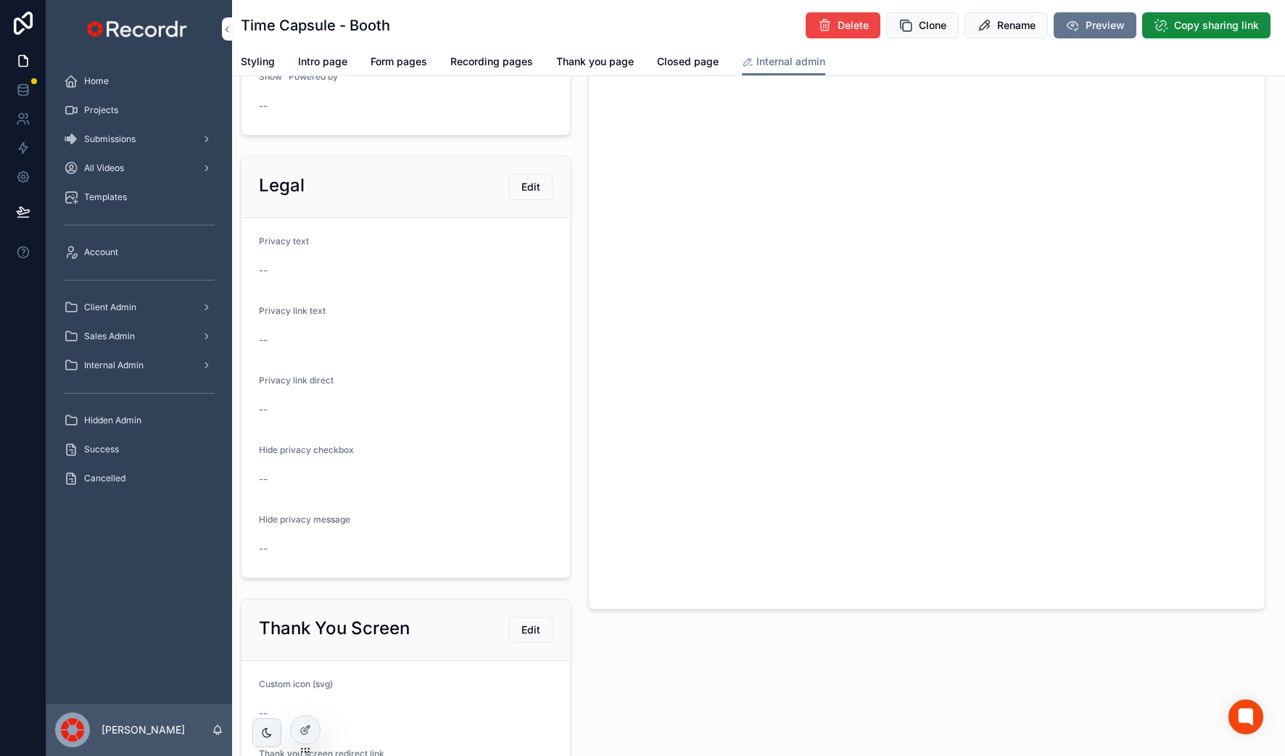
scroll to position [165, 0]
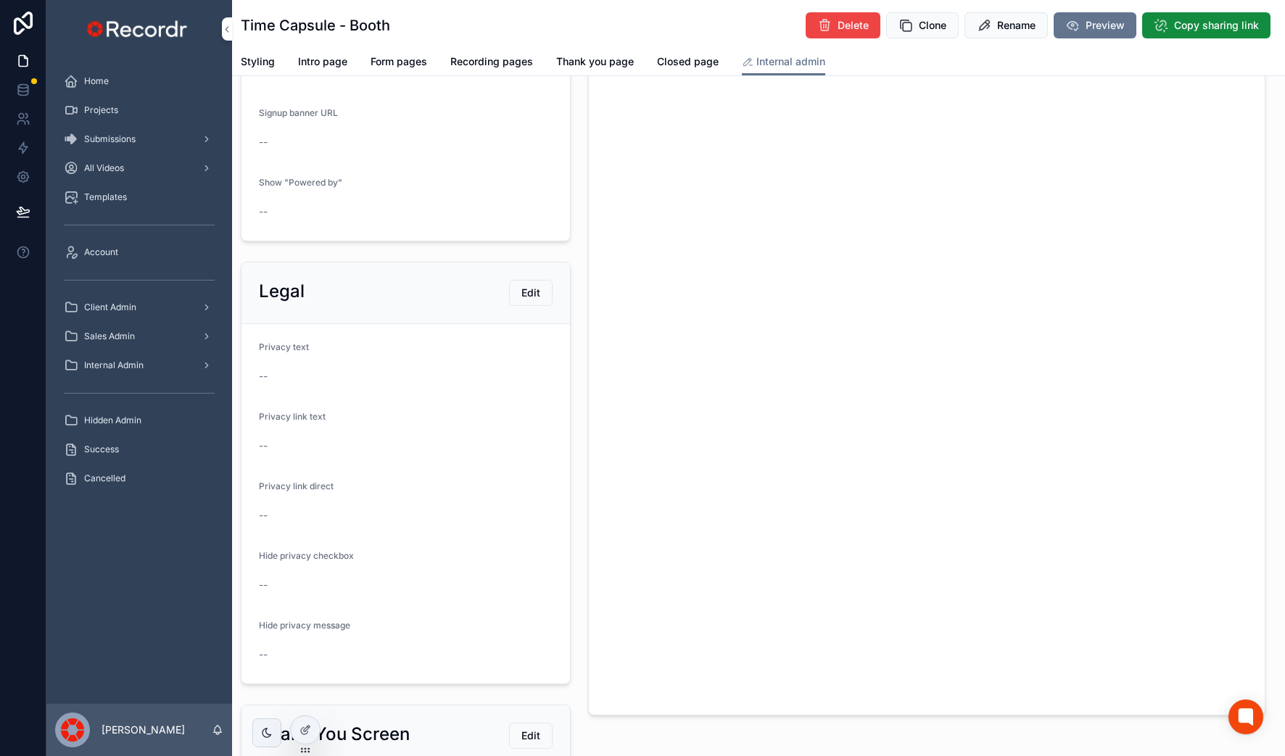
click at [483, 407] on form "Privacy text -- Privacy link text -- Privacy link direct -- Hide privacy checkb…" at bounding box center [405, 504] width 328 height 360
click at [537, 282] on button "Edit" at bounding box center [530, 293] width 43 height 26
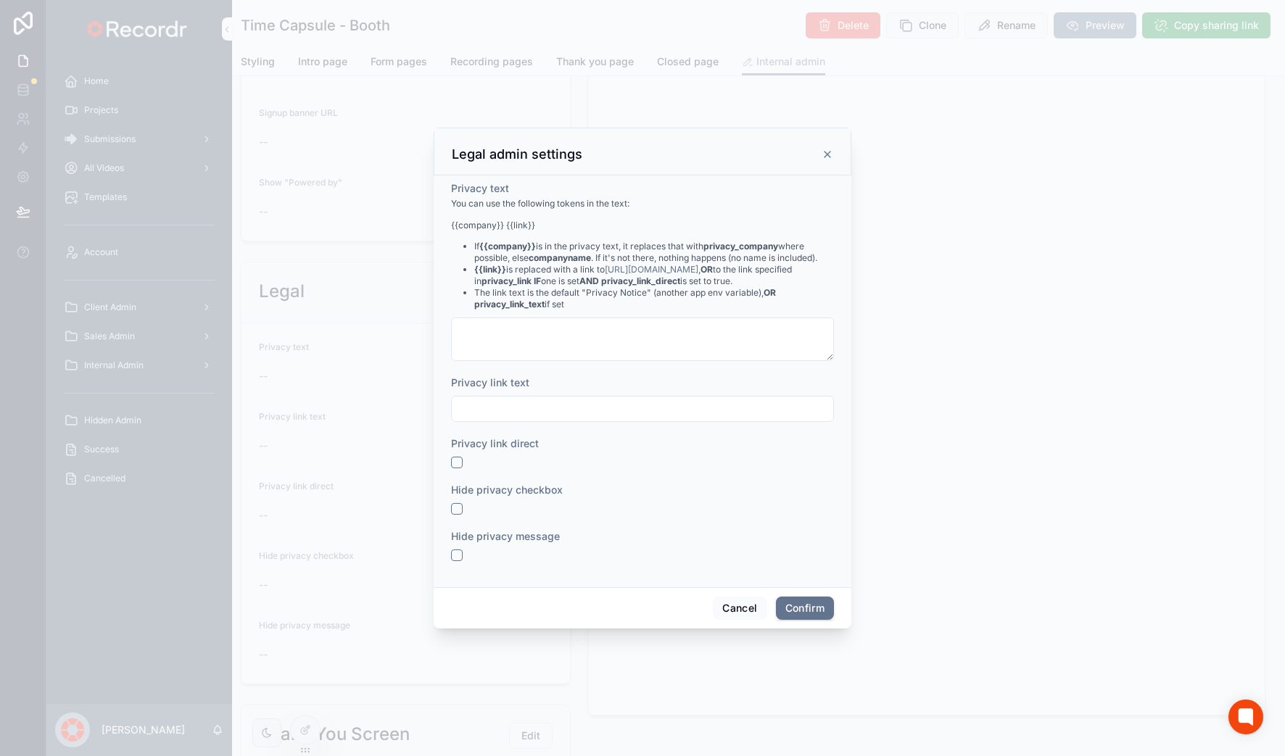
click at [463, 493] on span "Hide privacy checkbox" at bounding box center [507, 490] width 112 height 12
click at [457, 505] on button "button" at bounding box center [457, 509] width 12 height 12
click at [458, 558] on button "button" at bounding box center [457, 556] width 12 height 12
click at [806, 608] on button "Confirm" at bounding box center [805, 608] width 58 height 23
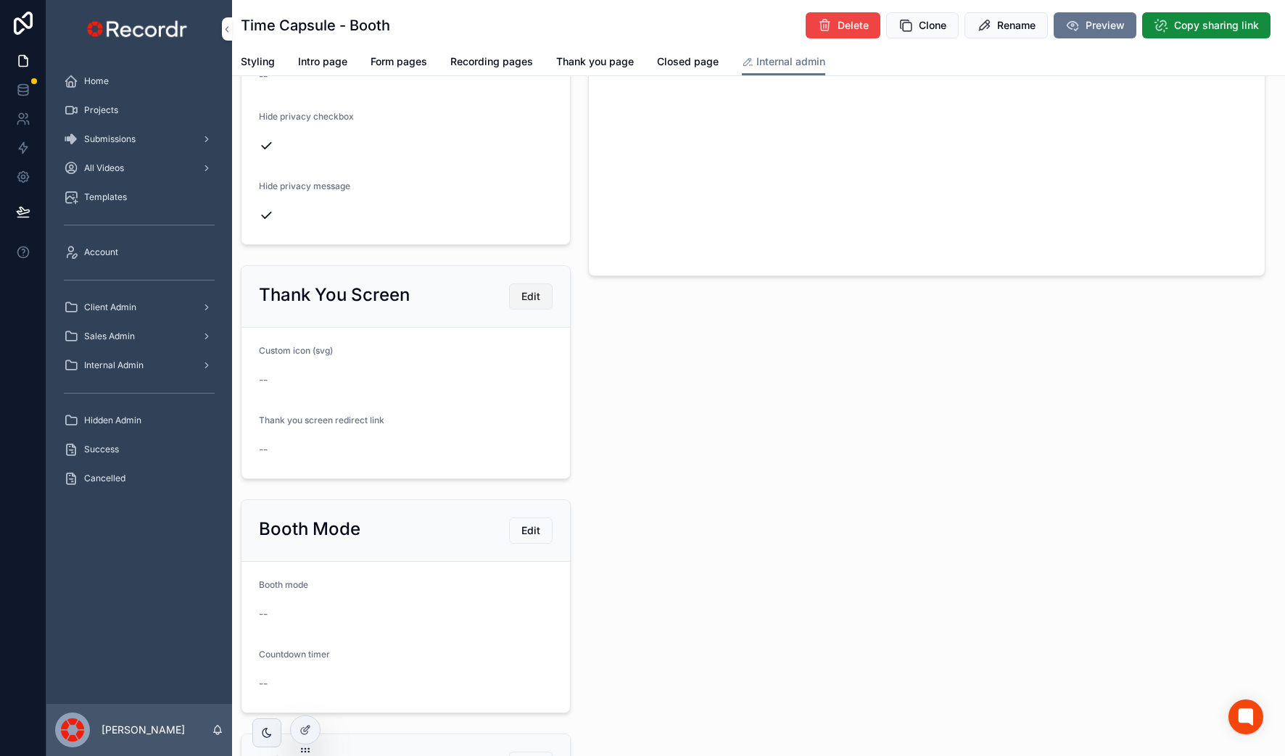
scroll to position [608, 0]
click at [525, 520] on span "Edit" at bounding box center [530, 527] width 19 height 14
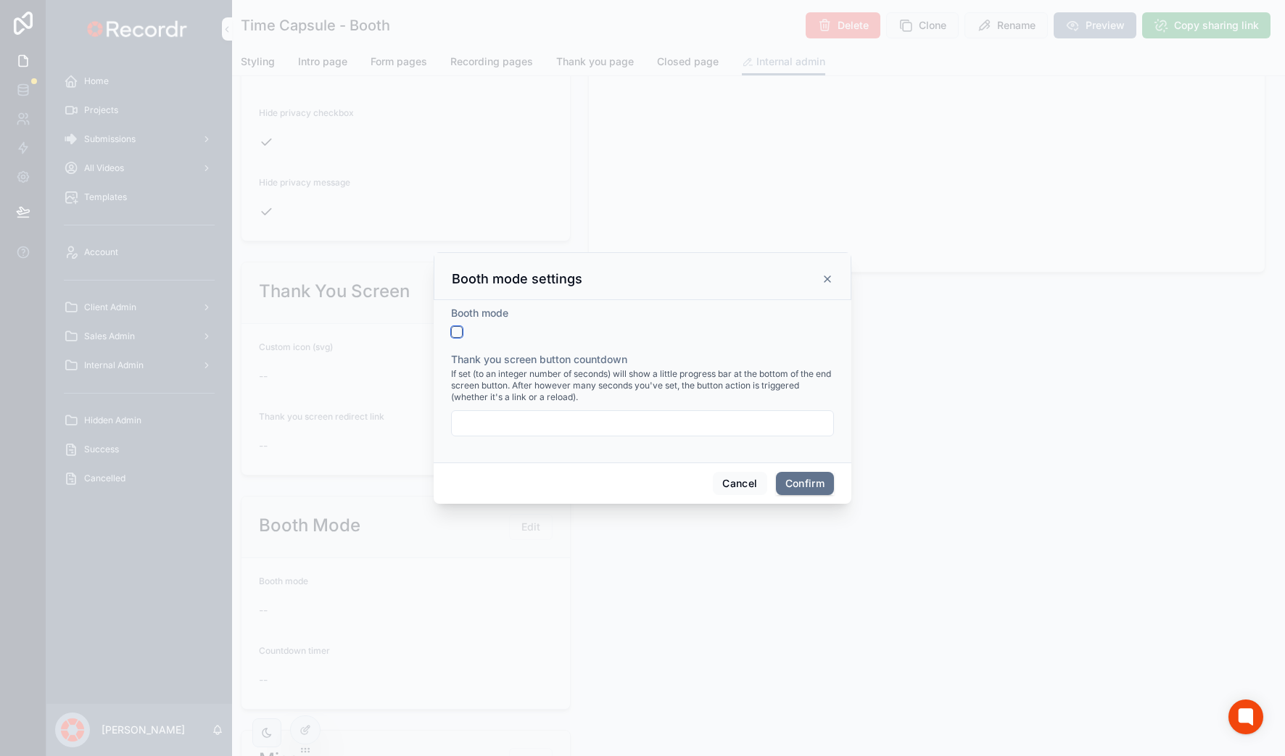
click at [456, 329] on button "button" at bounding box center [457, 332] width 12 height 12
click at [498, 422] on input "text" at bounding box center [642, 423] width 381 height 20
type input "*"
click at [790, 483] on button "Confirm" at bounding box center [805, 483] width 58 height 23
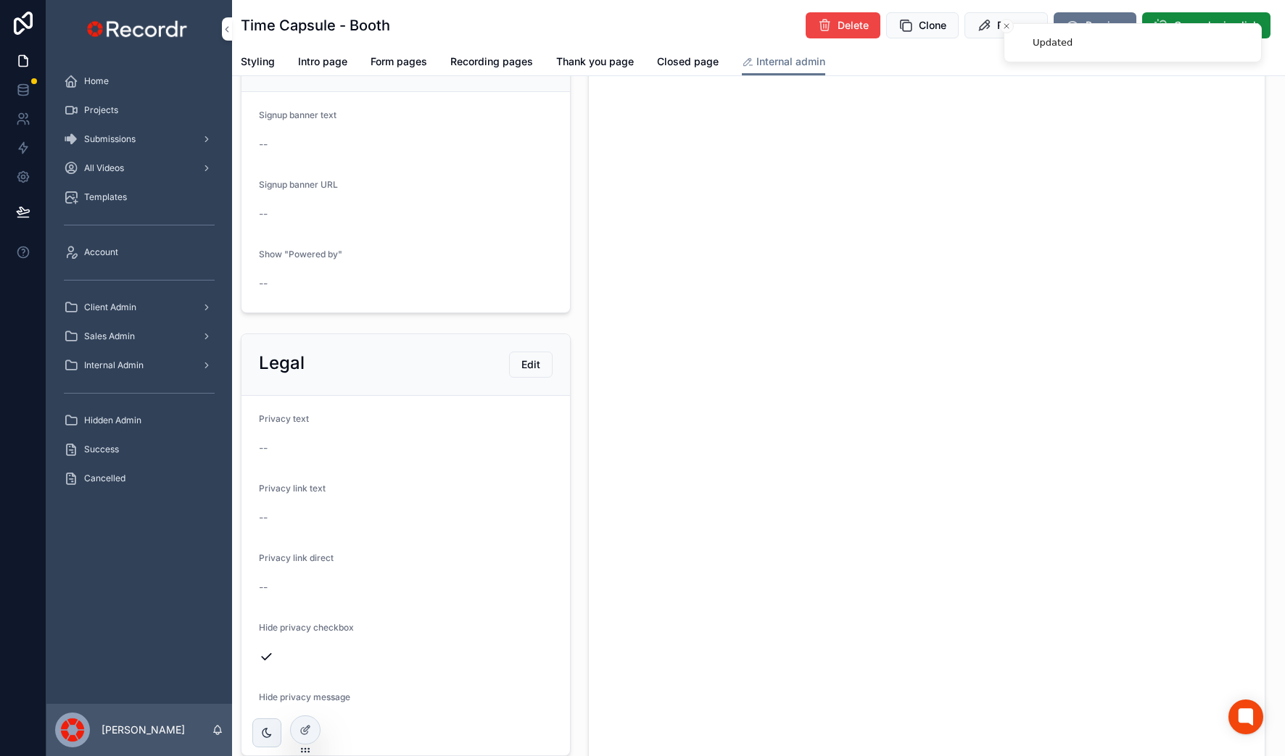
scroll to position [0, 0]
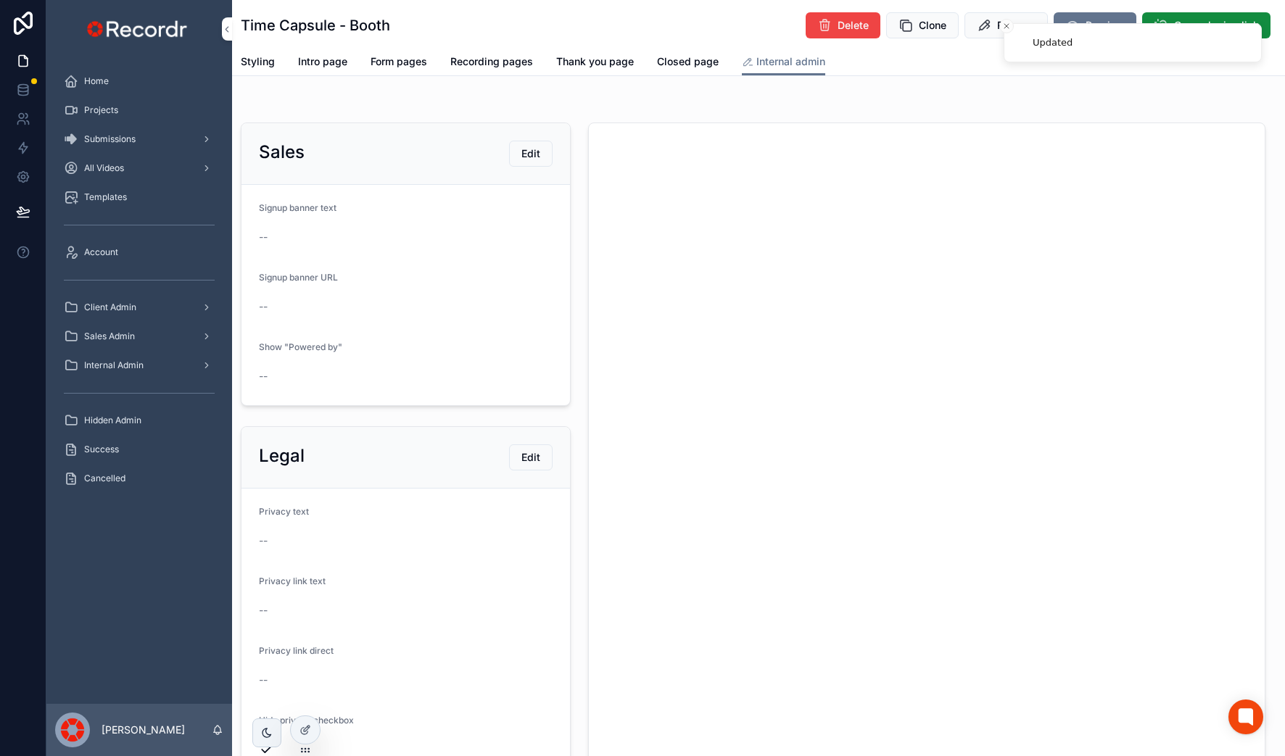
click at [388, 221] on div "Signup banner text --" at bounding box center [406, 225] width 294 height 46
click at [262, 64] on span "Styling" at bounding box center [258, 61] width 34 height 14
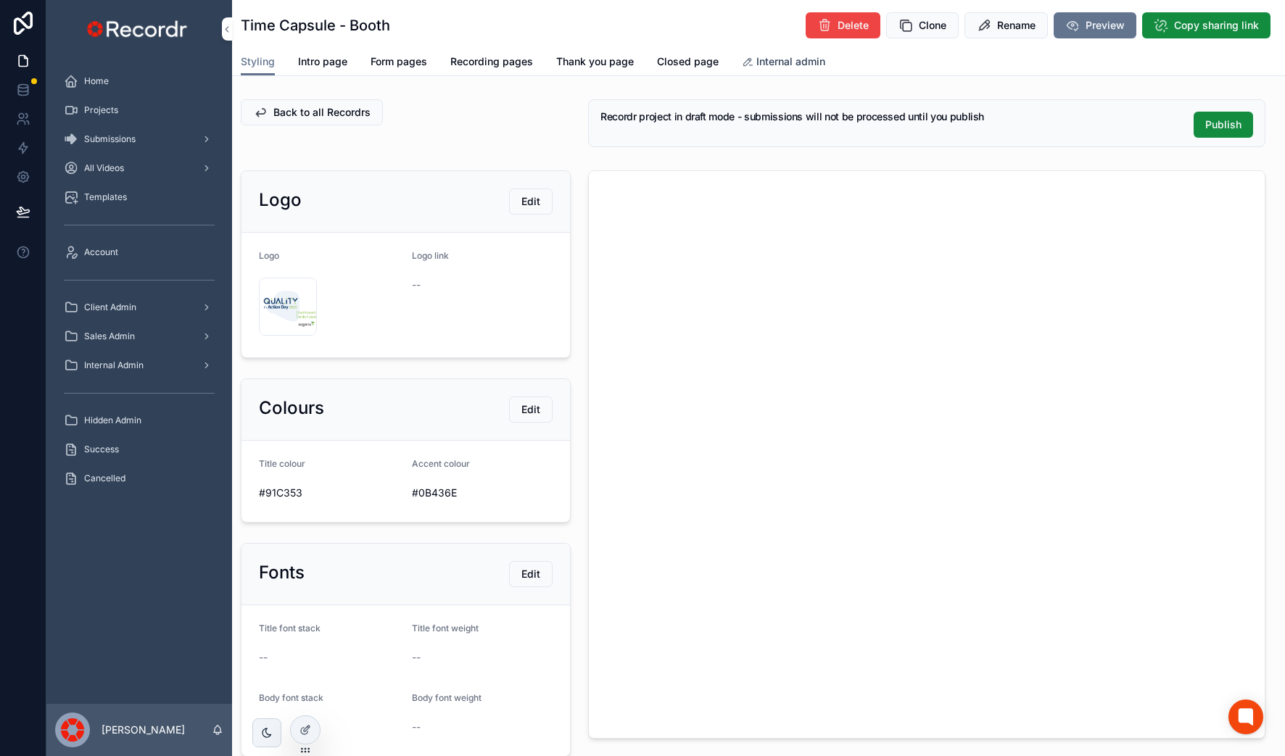
click at [760, 58] on span "Internal admin" at bounding box center [790, 61] width 69 height 14
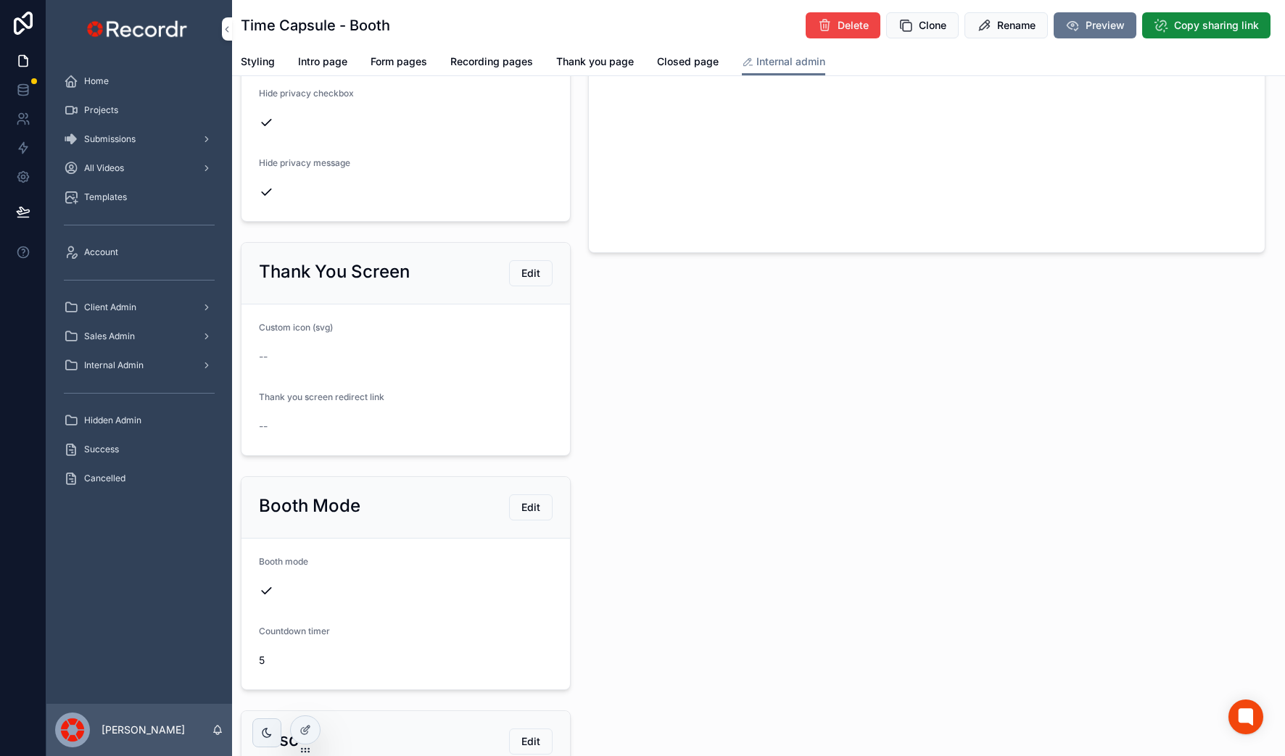
scroll to position [824, 0]
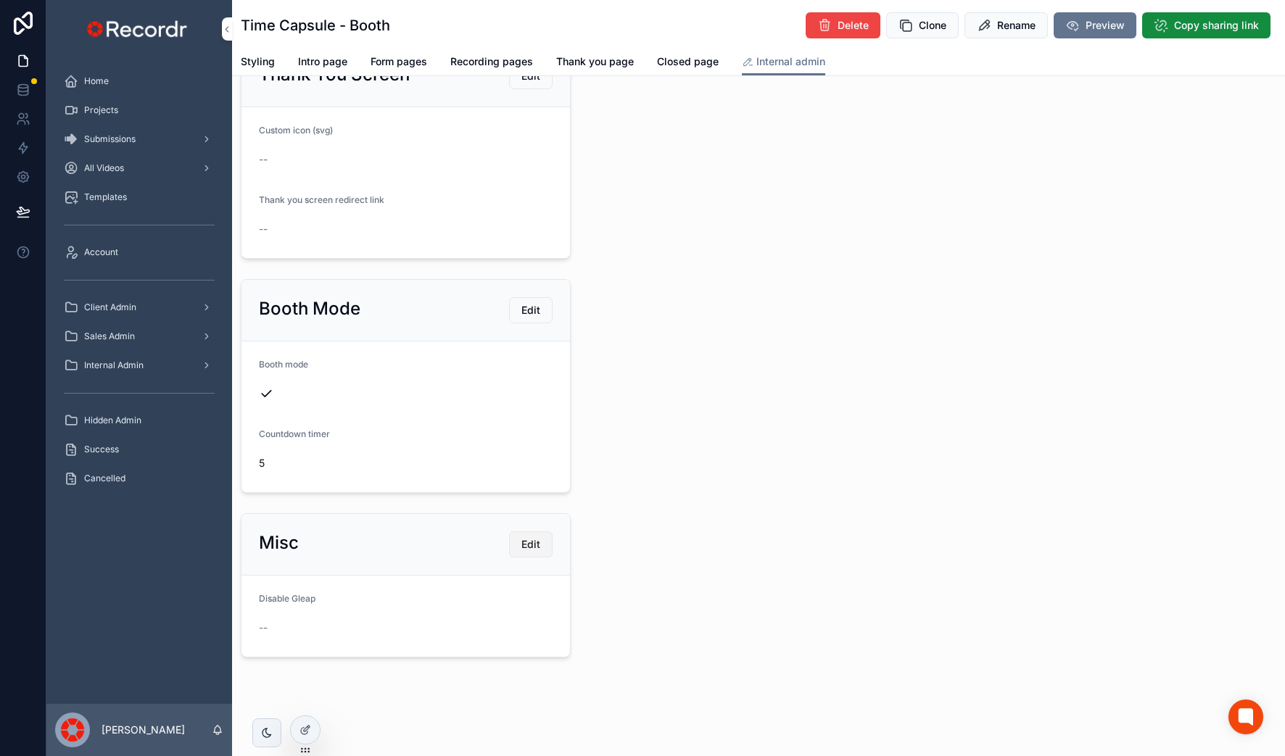
click at [531, 547] on span "Edit" at bounding box center [530, 544] width 19 height 14
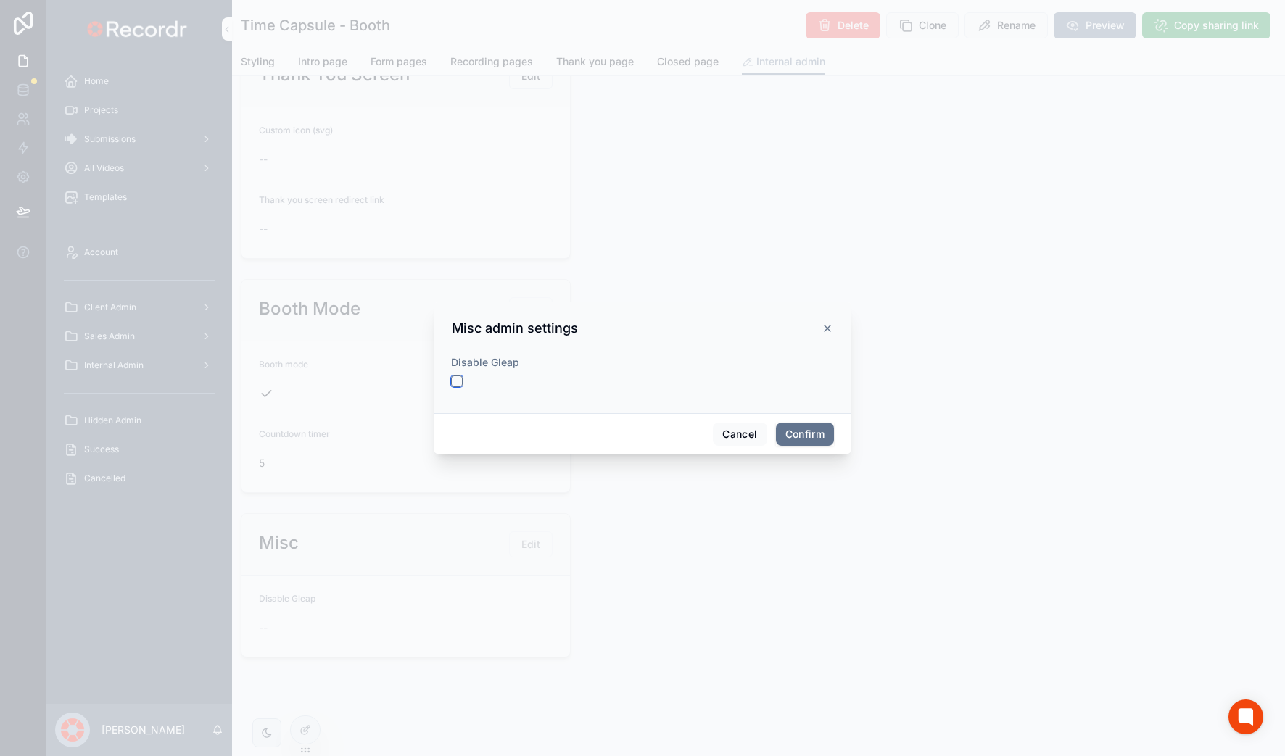
click at [458, 380] on button "button" at bounding box center [457, 382] width 12 height 12
click at [812, 444] on button "Confirm" at bounding box center [805, 434] width 58 height 23
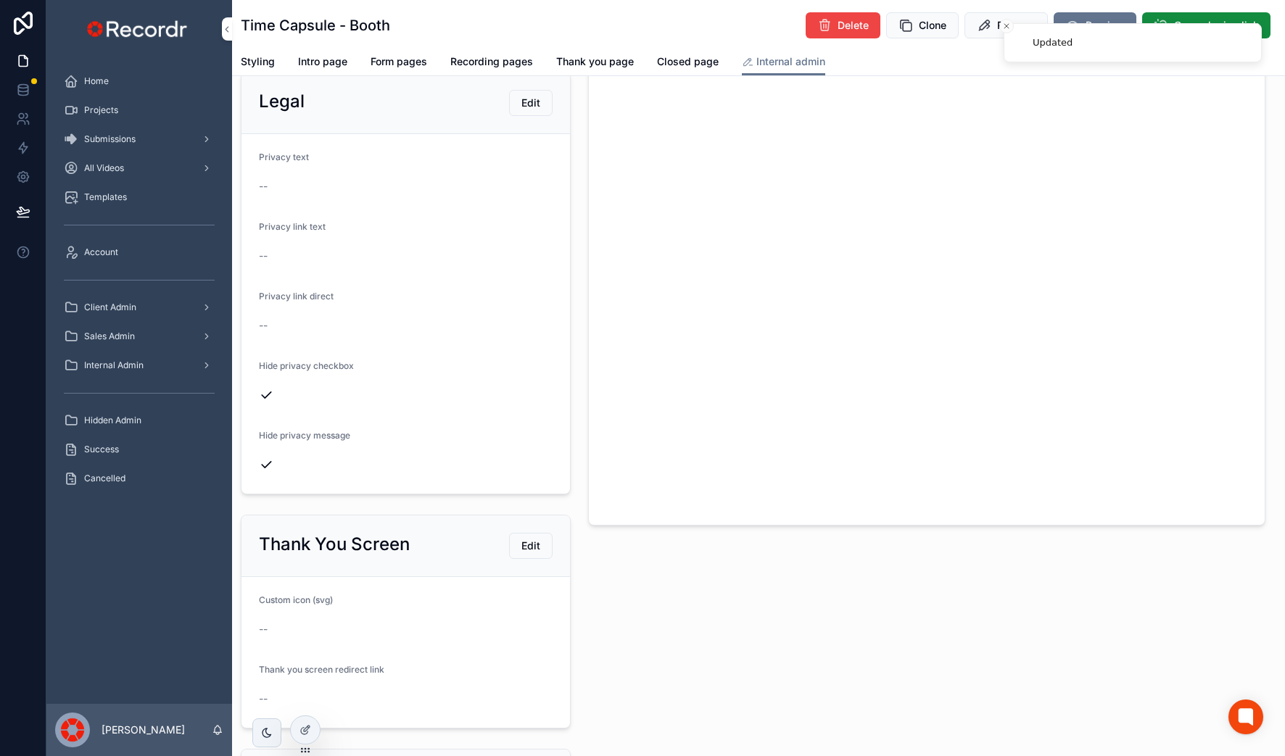
scroll to position [0, 0]
